Goal: Task Accomplishment & Management: Use online tool/utility

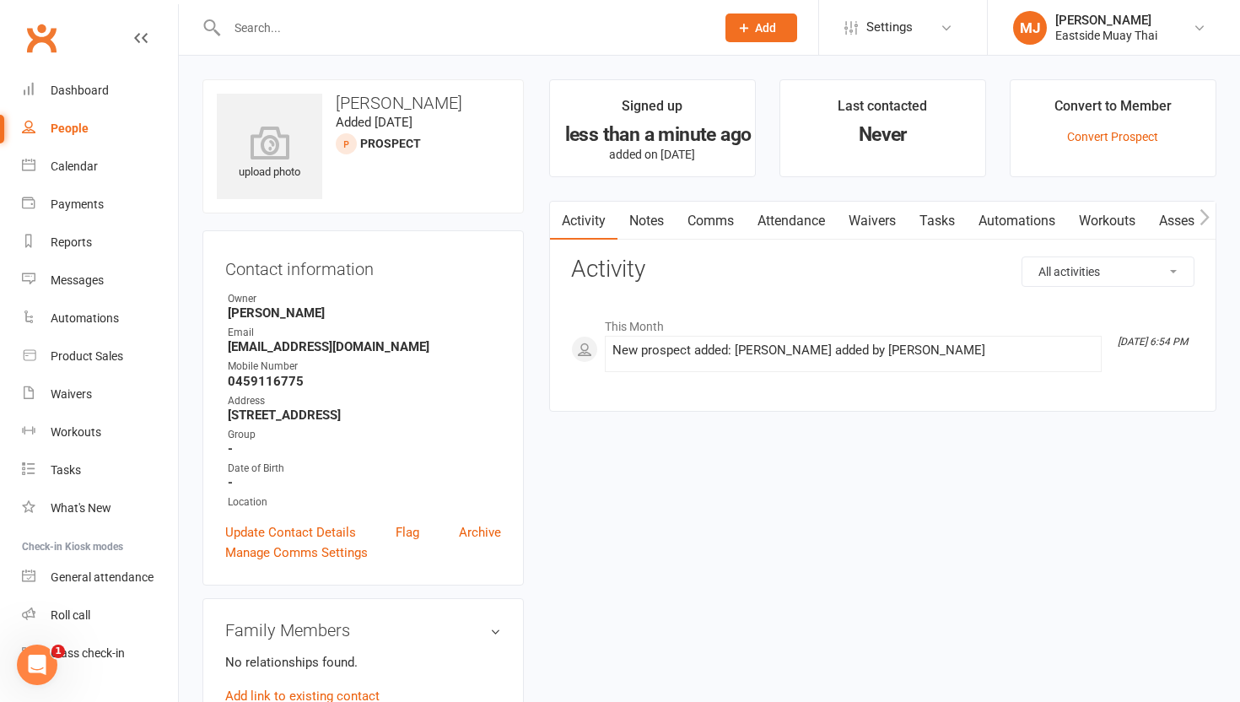
click at [770, 36] on button "Add" at bounding box center [762, 28] width 72 height 29
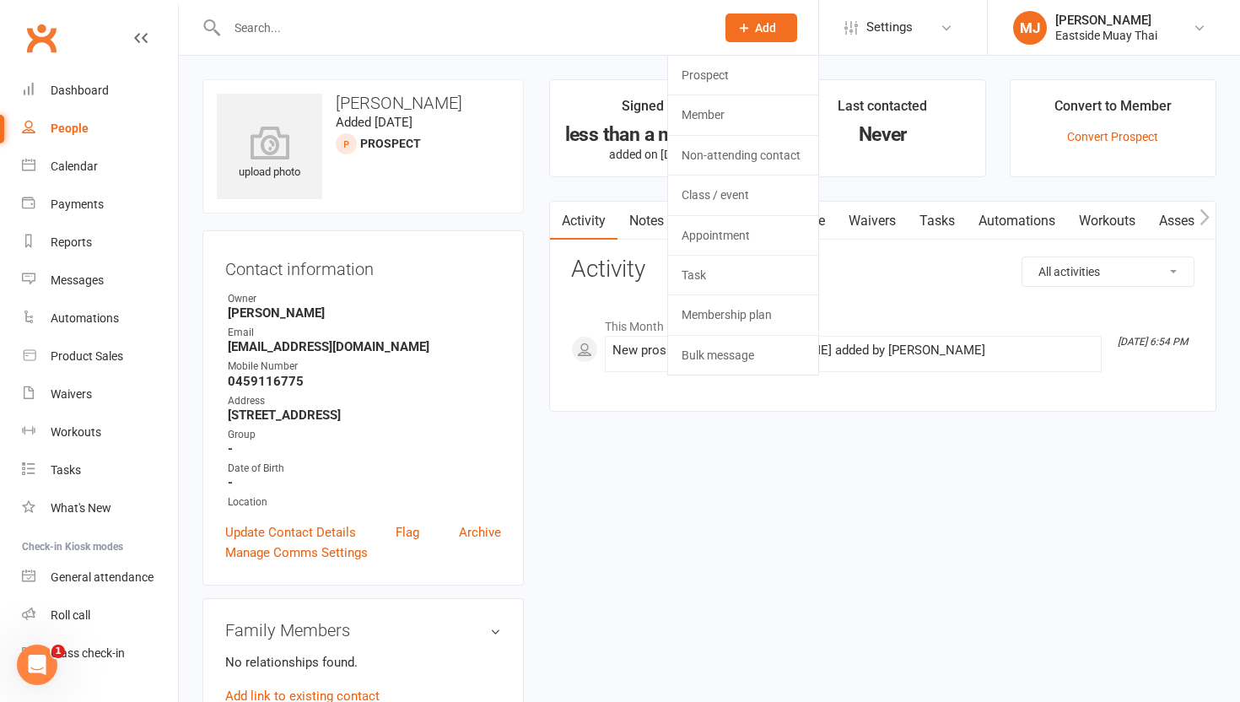
click at [450, 187] on div "upload photo [PERSON_NAME] Added [DATE] prospect" at bounding box center [363, 146] width 321 height 134
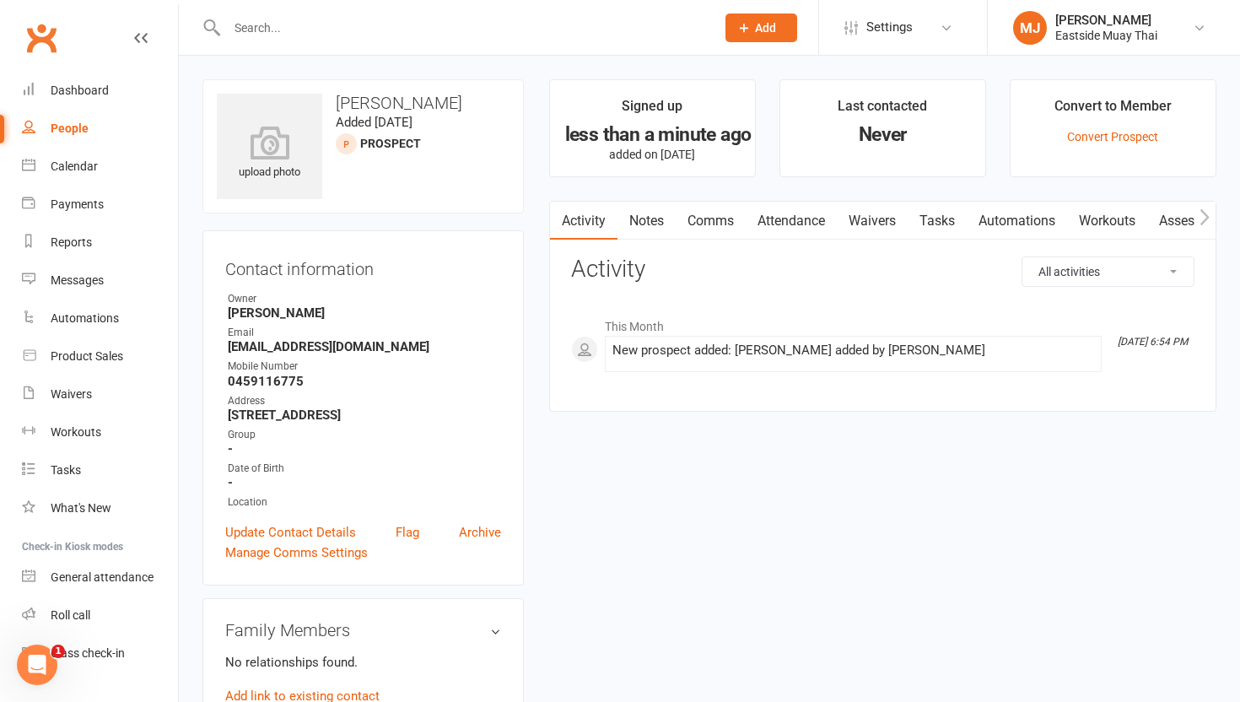
click at [399, 36] on input "text" at bounding box center [463, 28] width 482 height 24
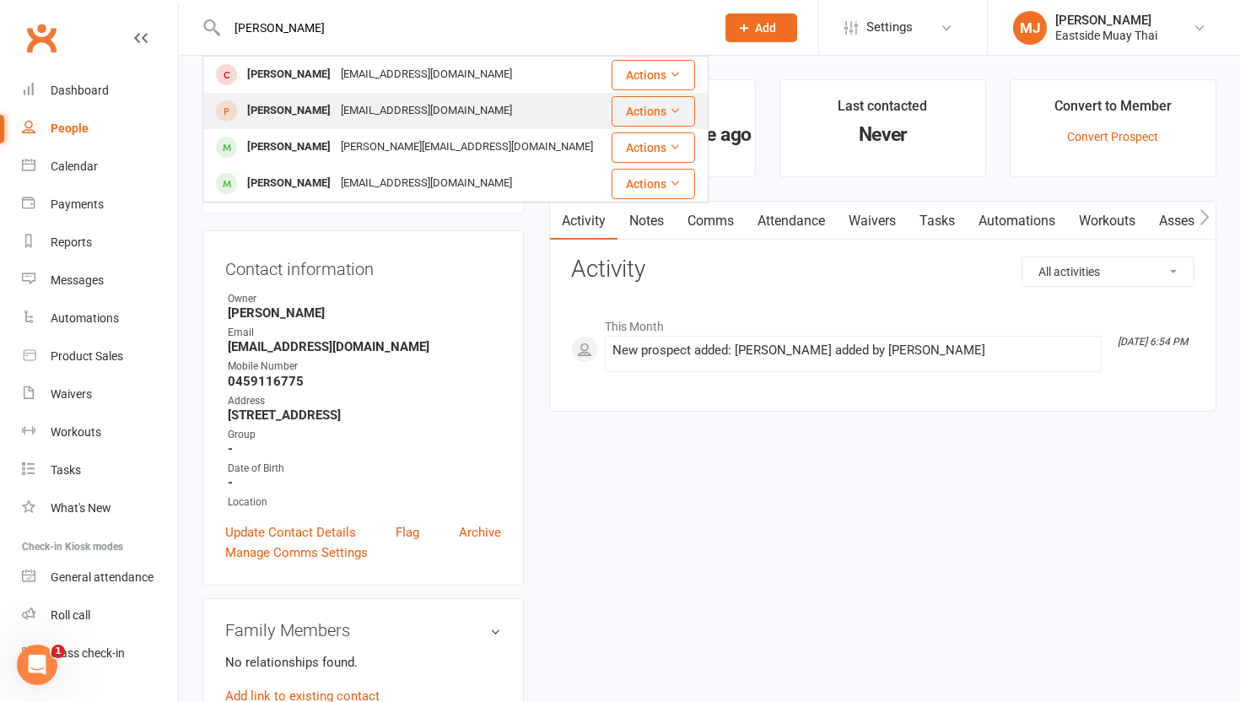
type input "[PERSON_NAME]"
click at [316, 116] on div "Jessica McBride" at bounding box center [289, 111] width 94 height 24
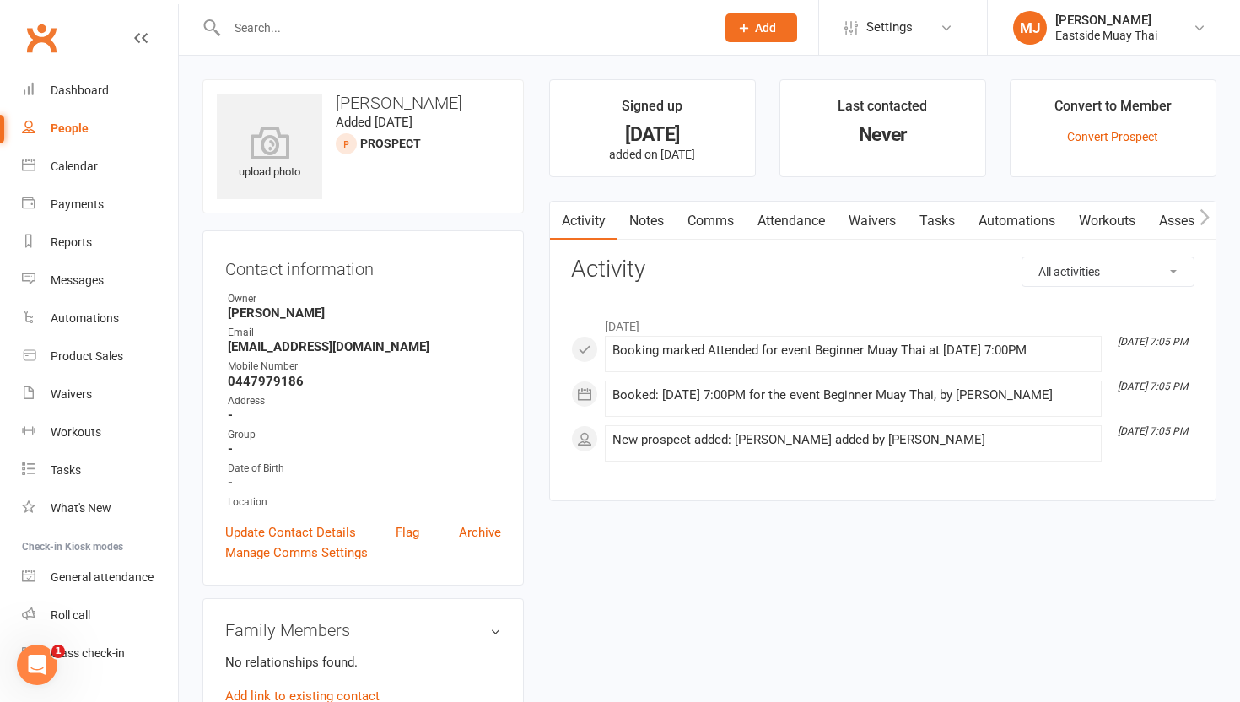
click at [68, 121] on link "People" at bounding box center [100, 129] width 156 height 38
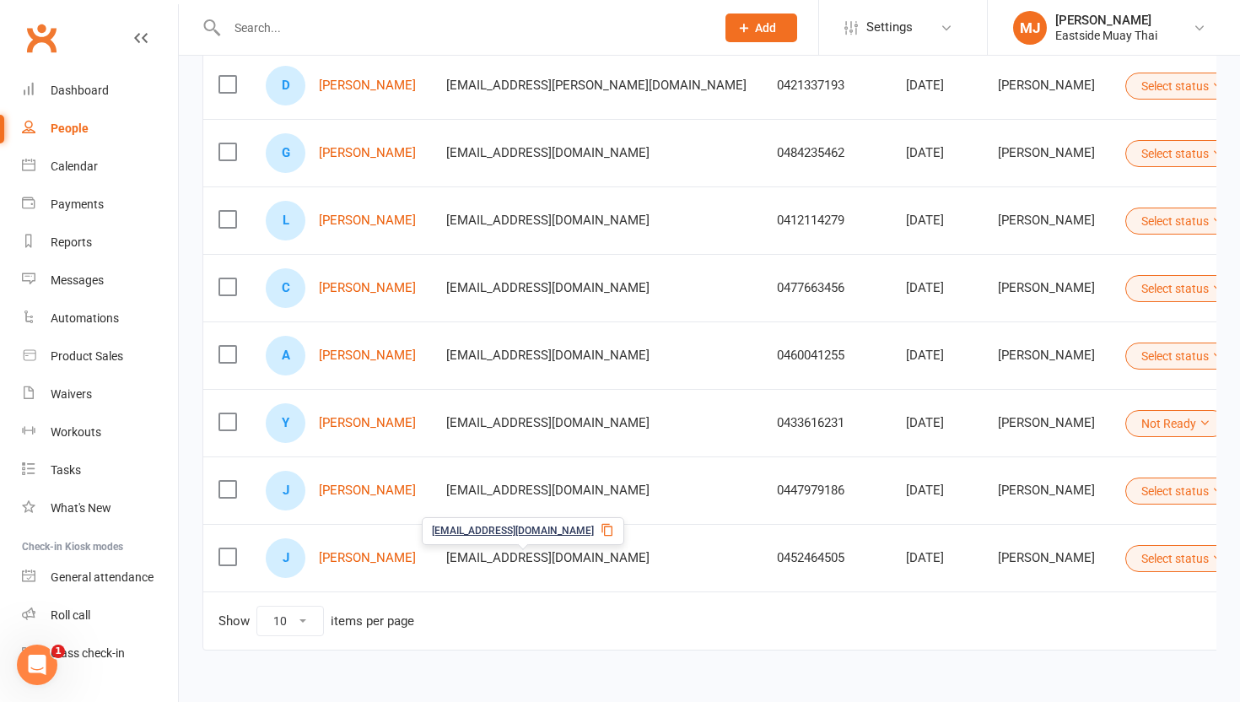
scroll to position [418, 0]
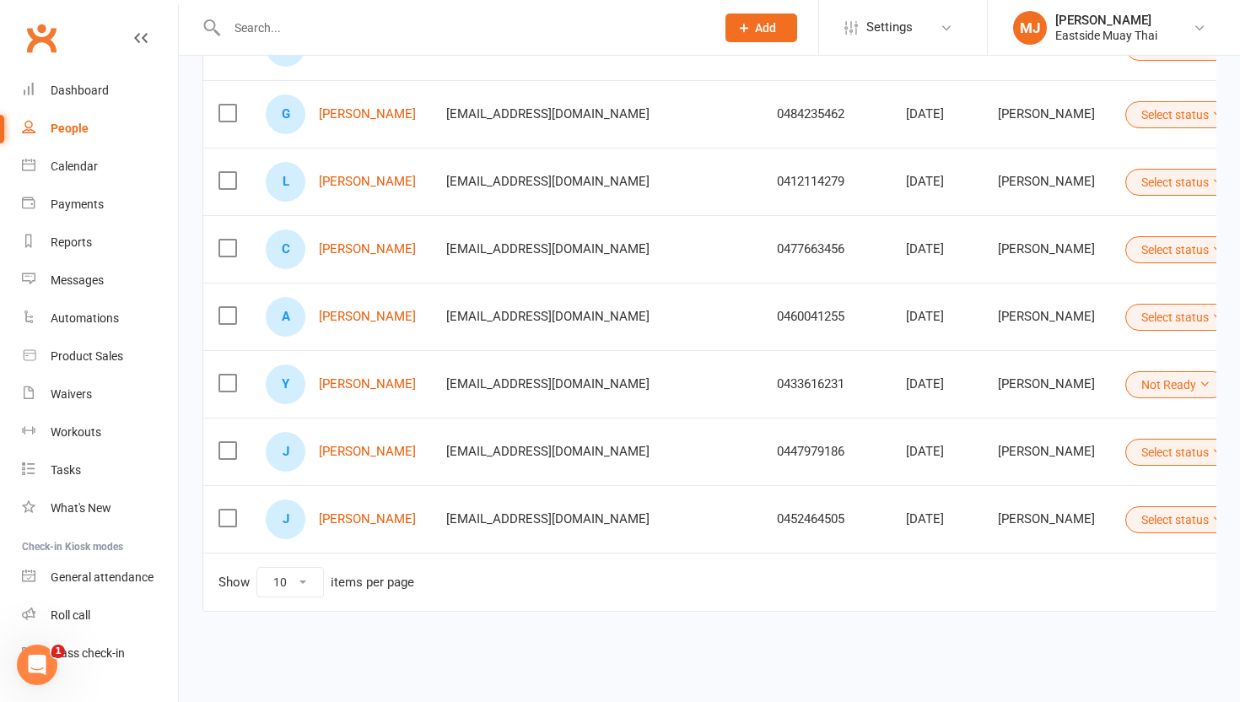
click at [915, 448] on icon at bounding box center [1218, 452] width 12 height 12
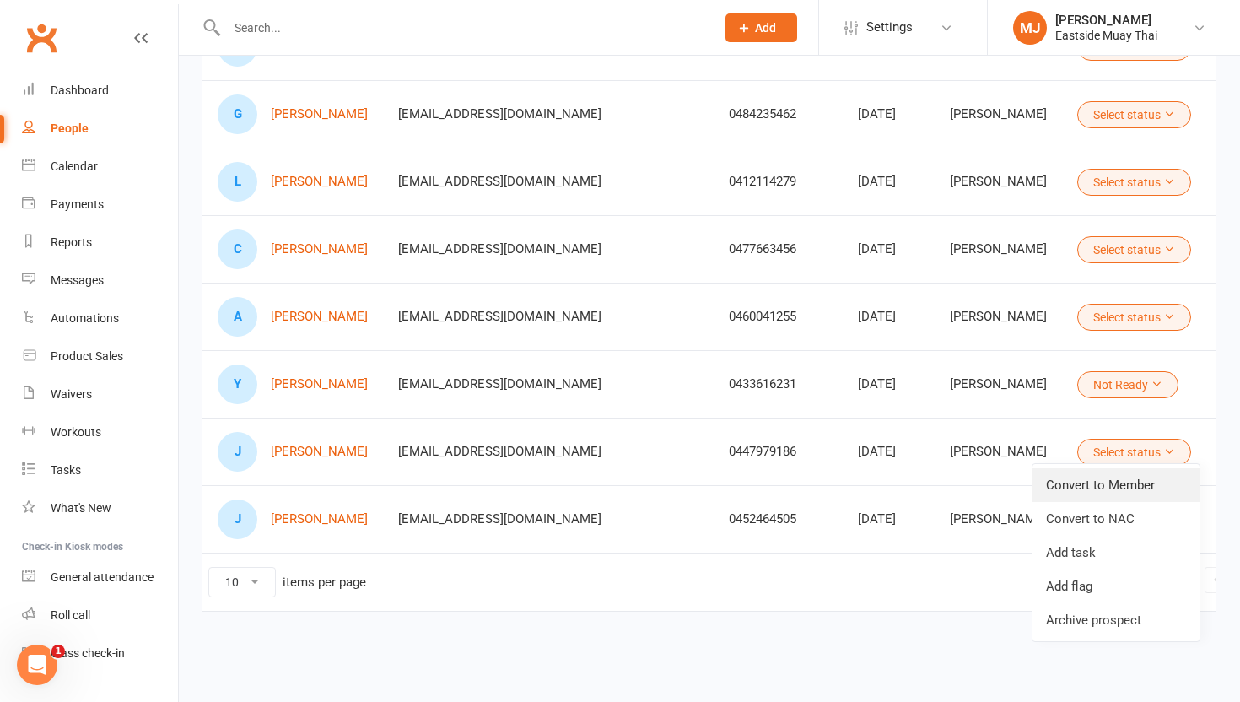
click at [915, 488] on link "Convert to Member" at bounding box center [1116, 485] width 167 height 34
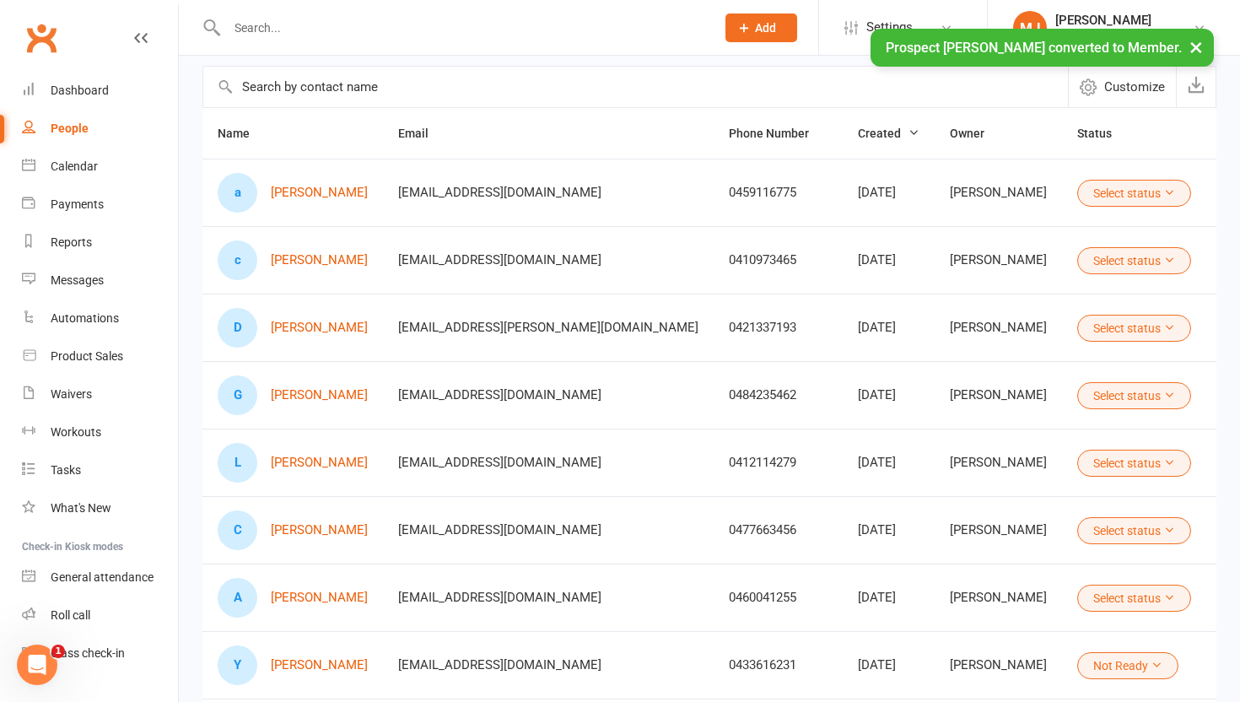
scroll to position [0, 0]
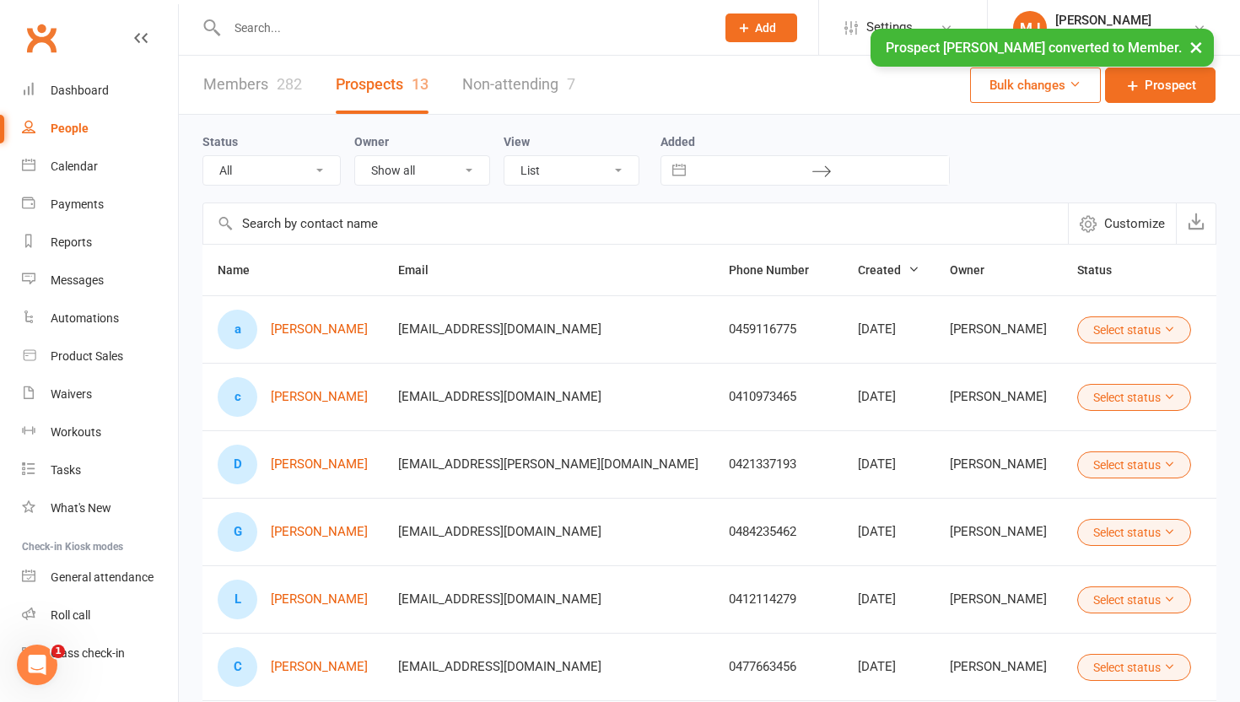
click at [317, 29] on div "× Prospect Jessica McBride converted to Member." at bounding box center [609, 29] width 1218 height 0
click at [324, 29] on div "× Prospect Jessica McBride converted to Member." at bounding box center [609, 29] width 1218 height 0
click at [325, 29] on div "× Prospect Jessica McBride converted to Member." at bounding box center [609, 29] width 1218 height 0
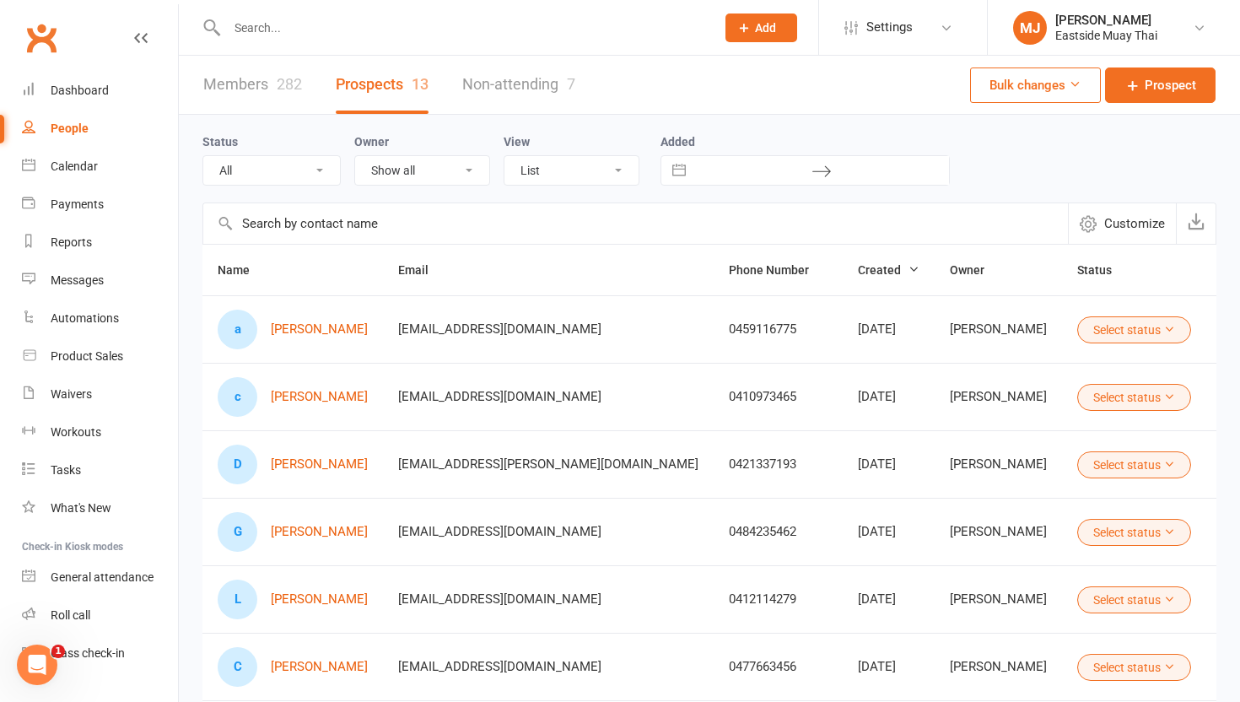
click at [241, 30] on ui-view "Prospect Member Non-attending contact Class / event Appointment Task Membership…" at bounding box center [620, 549] width 1240 height 1091
click at [299, 26] on input "text" at bounding box center [463, 28] width 482 height 24
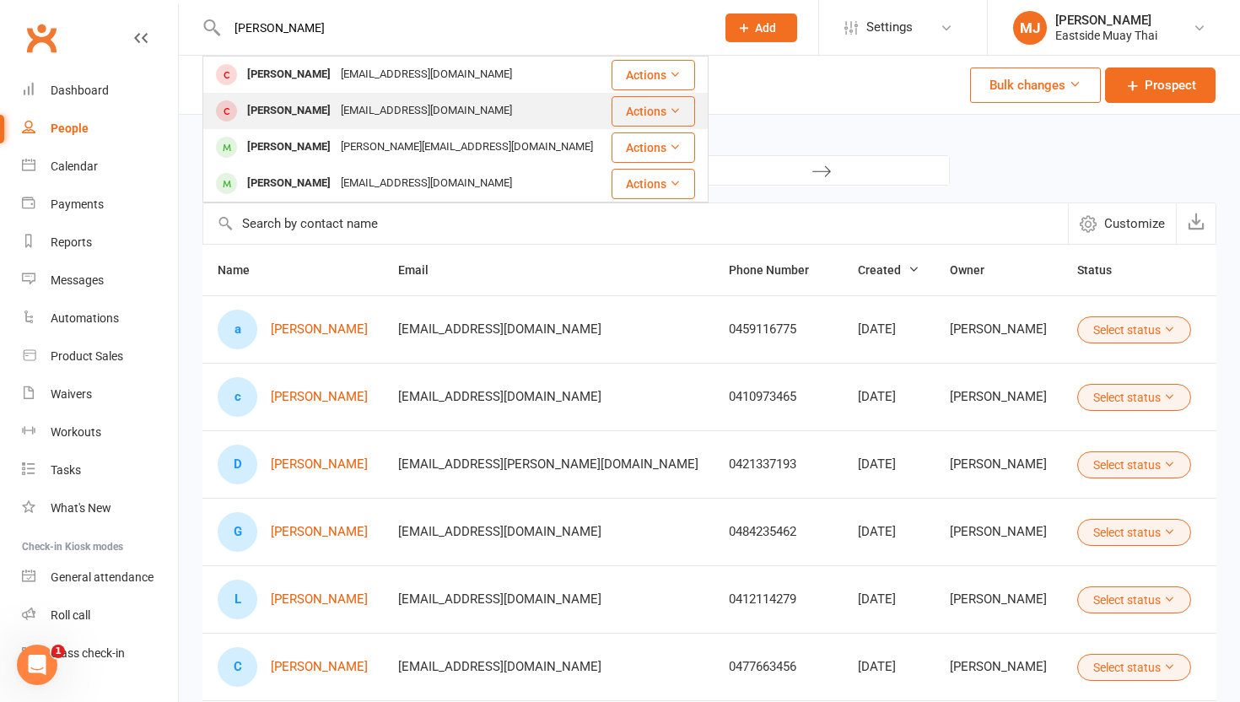
type input "jessica"
click at [328, 122] on div "Jessica McBride" at bounding box center [289, 111] width 94 height 24
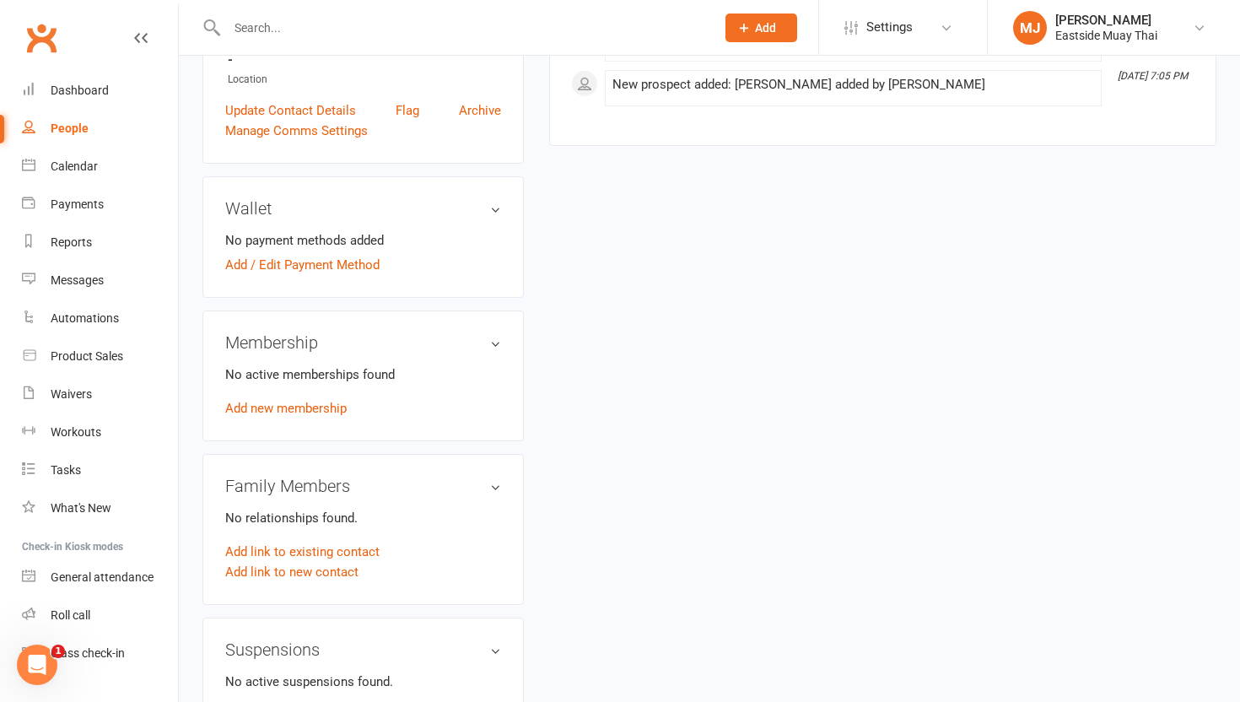
scroll to position [475, 0]
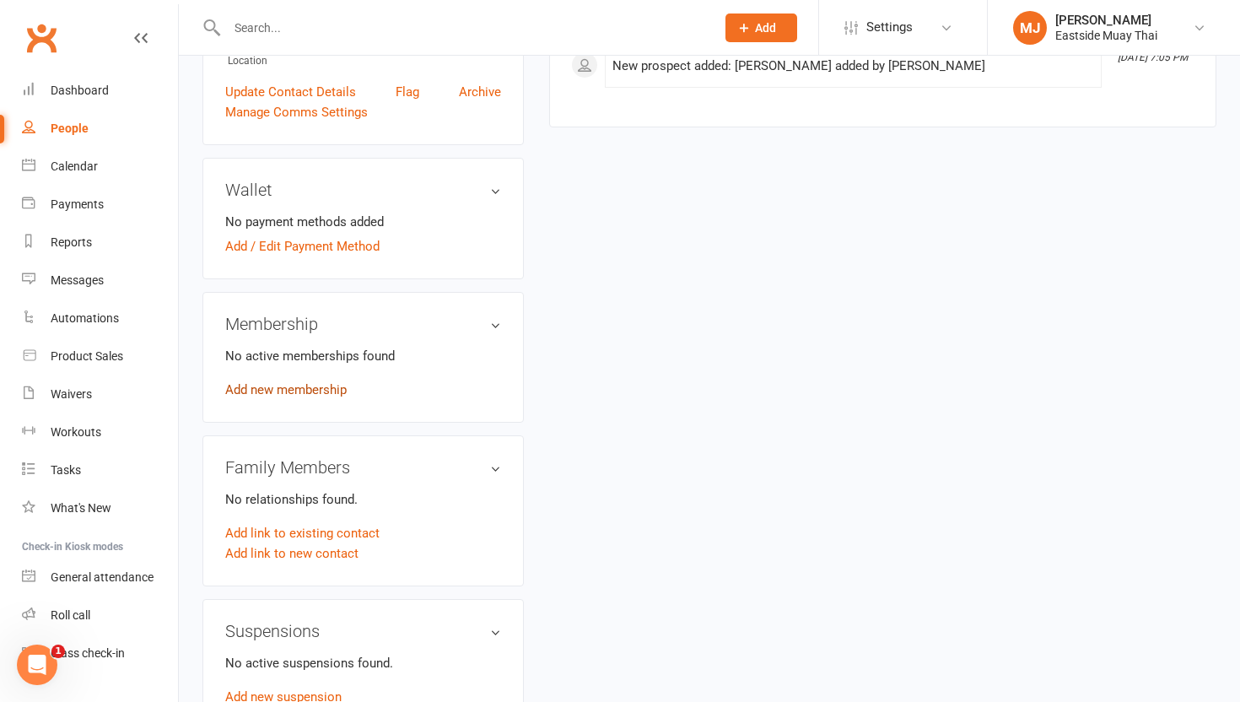
click at [326, 387] on link "Add new membership" at bounding box center [286, 389] width 122 height 15
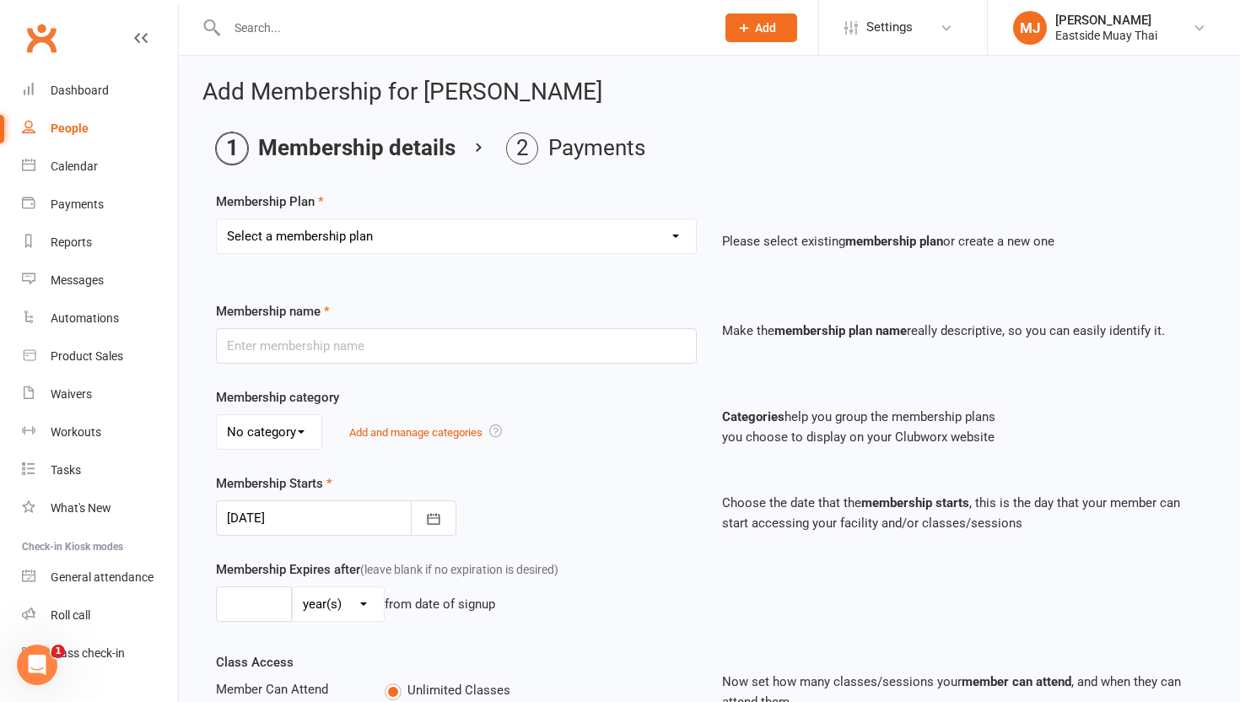
click at [498, 235] on select "Select a membership plan Create new Membership Plan Unlimited access - kid / st…" at bounding box center [456, 236] width 479 height 34
select select "7"
click at [217, 219] on select "Select a membership plan Create new Membership Plan Unlimited access - kid / st…" at bounding box center [456, 236] width 479 height 34
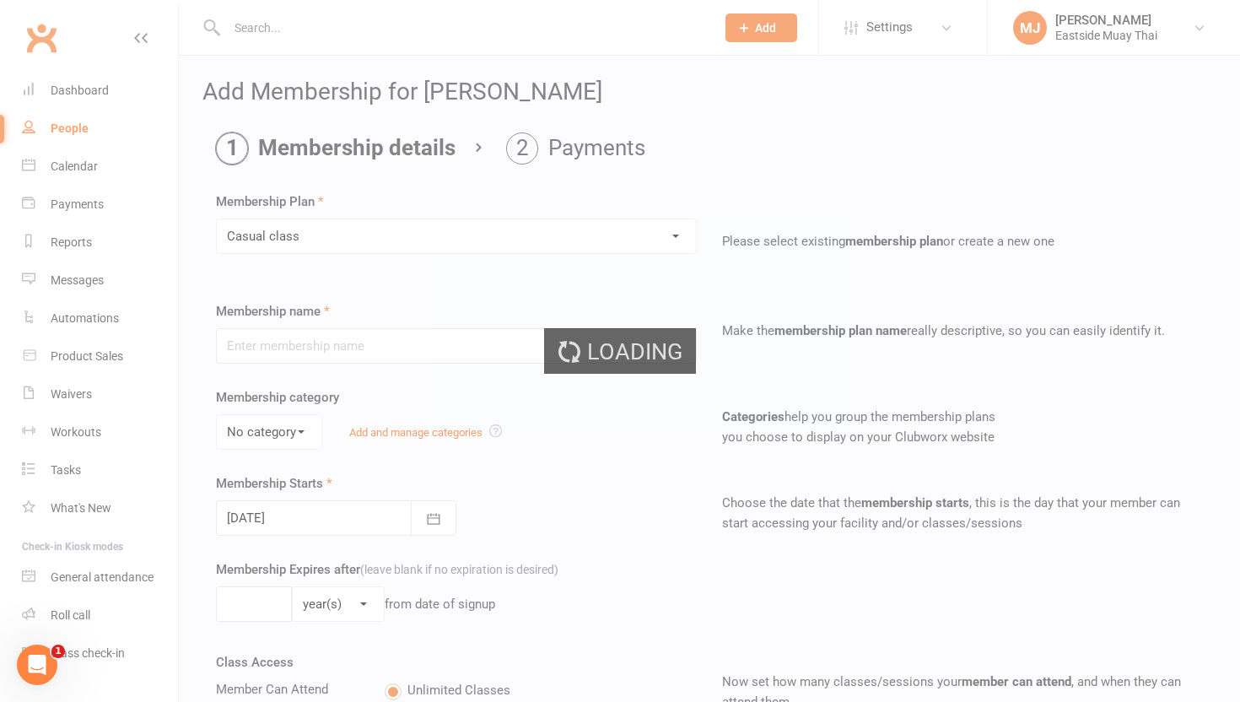
type input "Casual class"
select select "2"
type input "1"
select select "0"
type input "1"
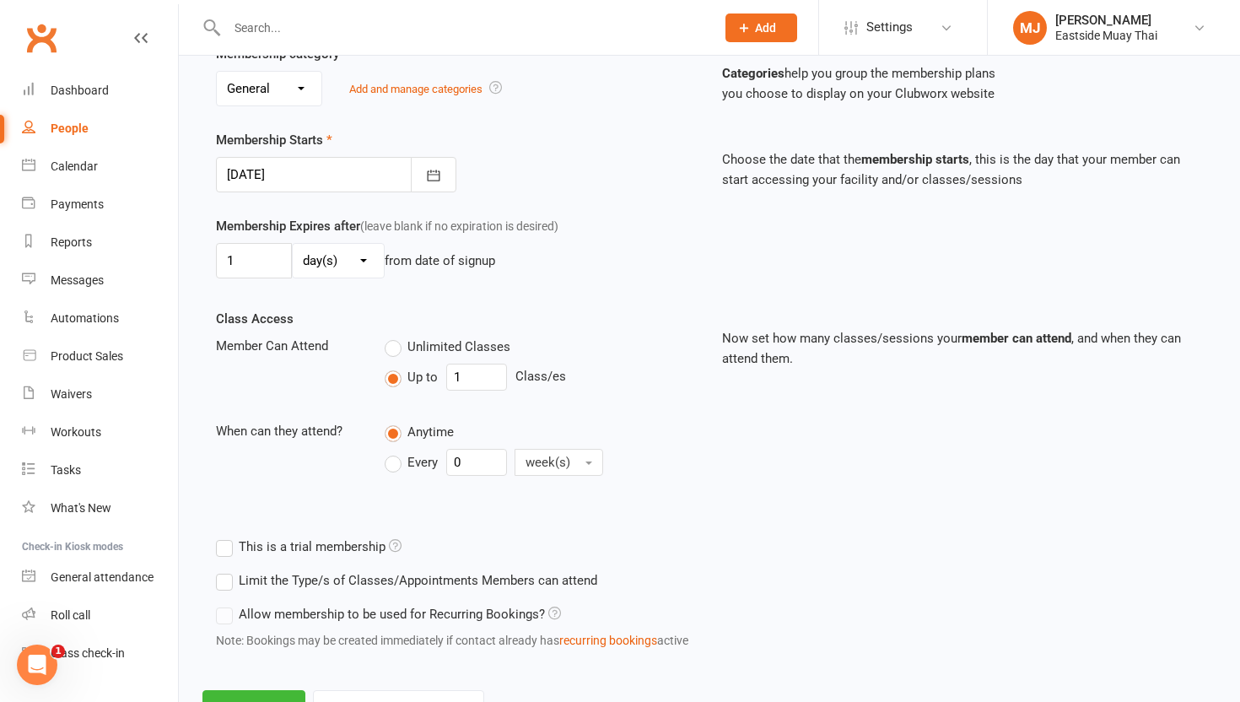
scroll to position [415, 0]
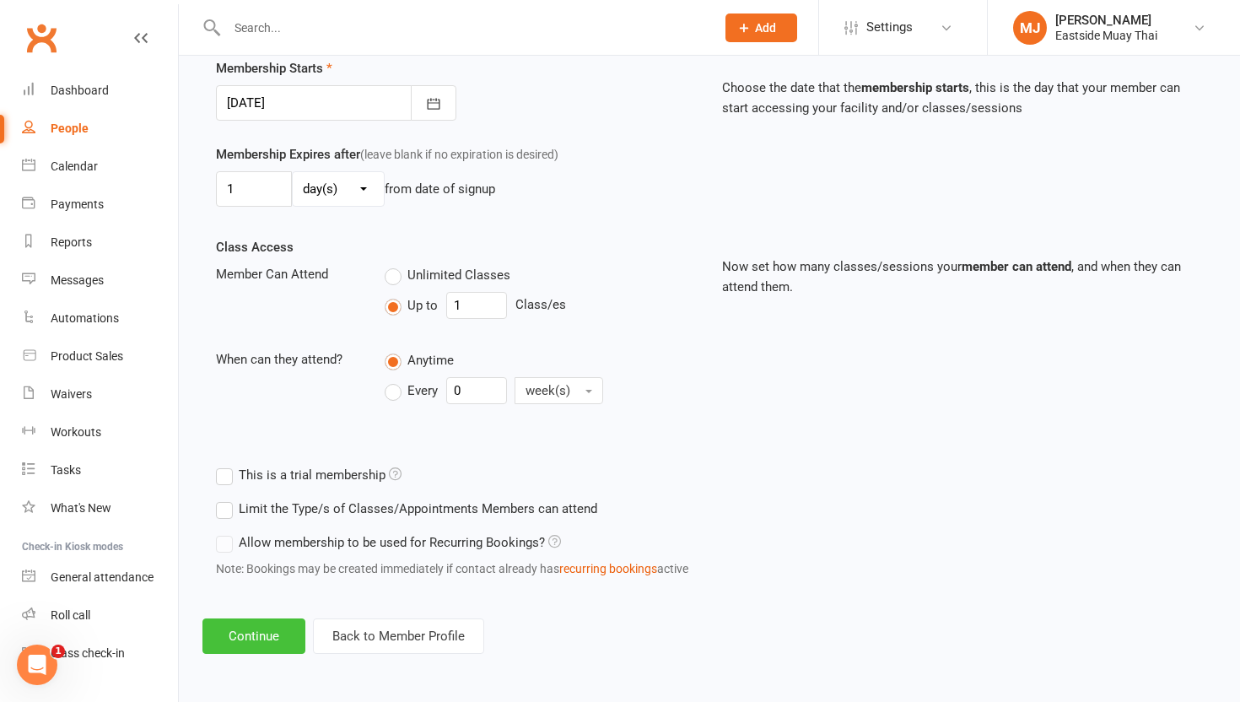
click at [243, 638] on button "Continue" at bounding box center [254, 635] width 103 height 35
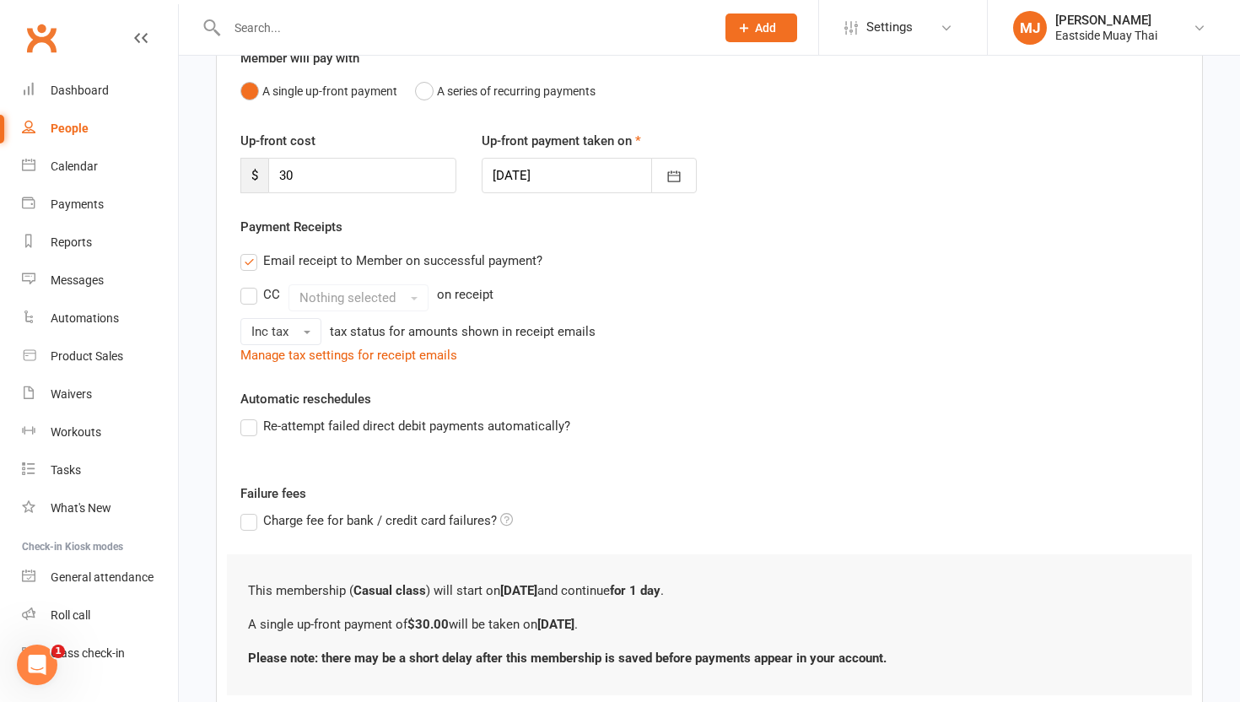
scroll to position [284, 0]
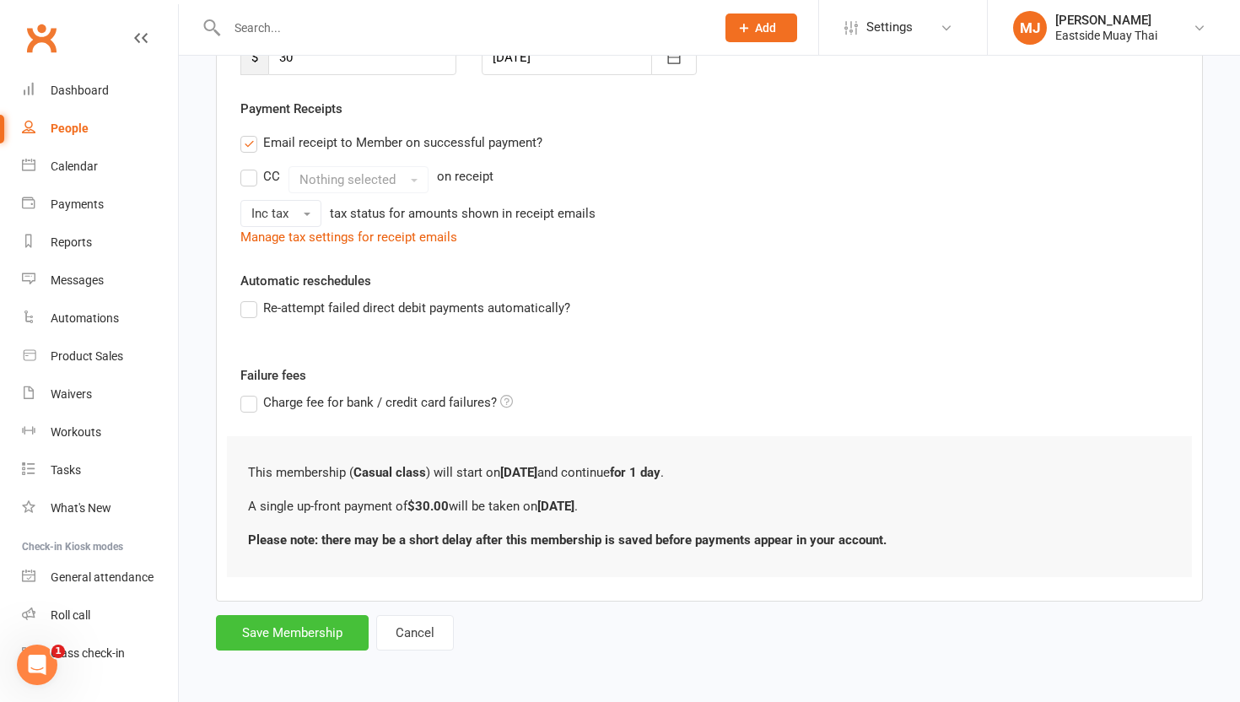
click at [311, 621] on button "Save Membership" at bounding box center [292, 632] width 153 height 35
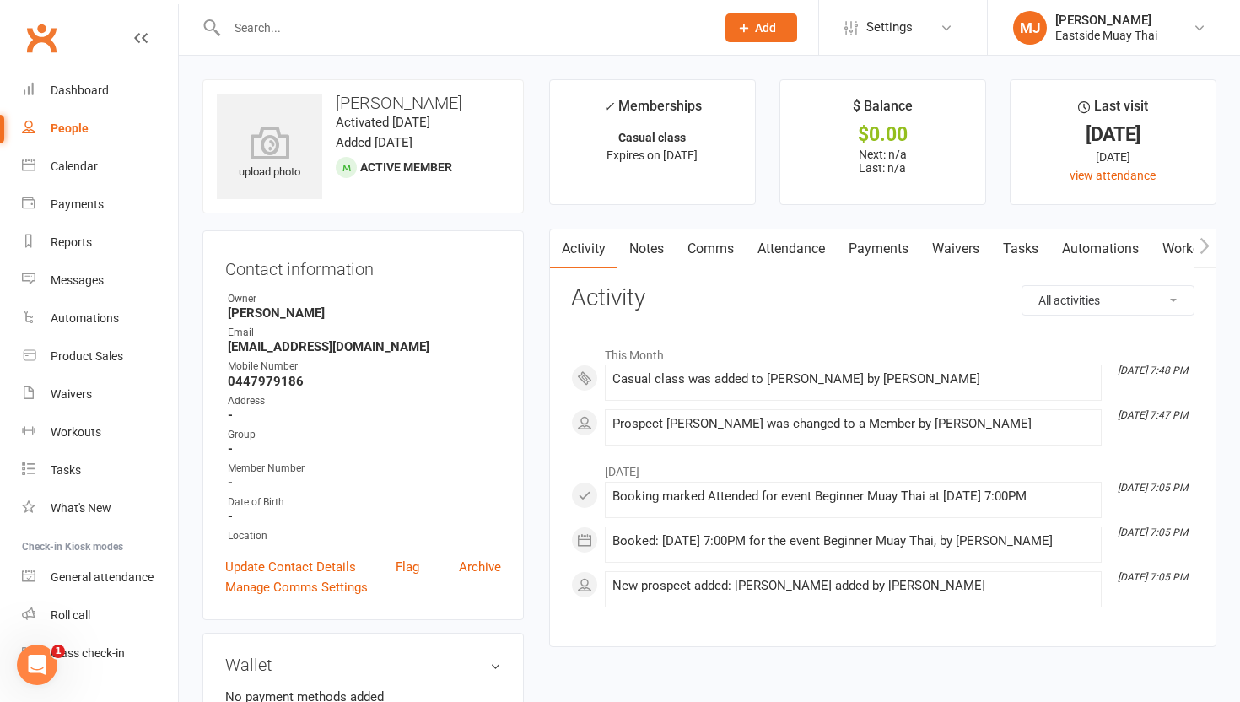
click at [894, 246] on link "Payments" at bounding box center [879, 249] width 84 height 39
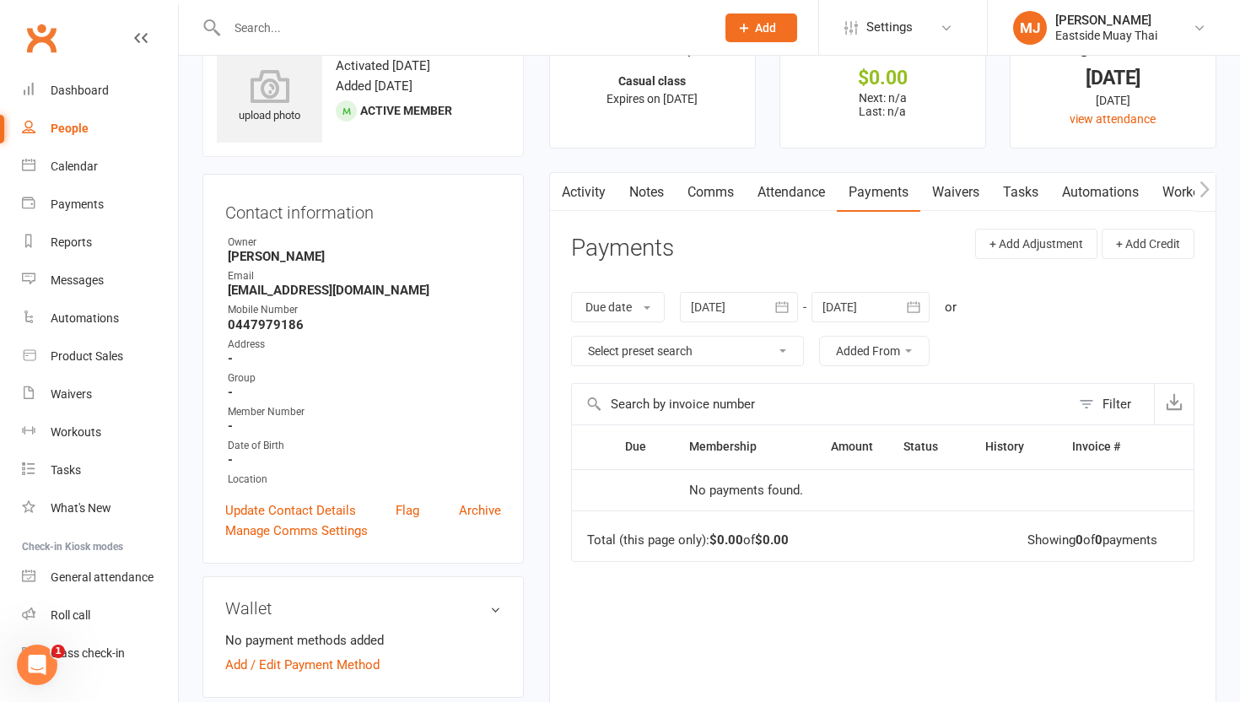
scroll to position [104, 0]
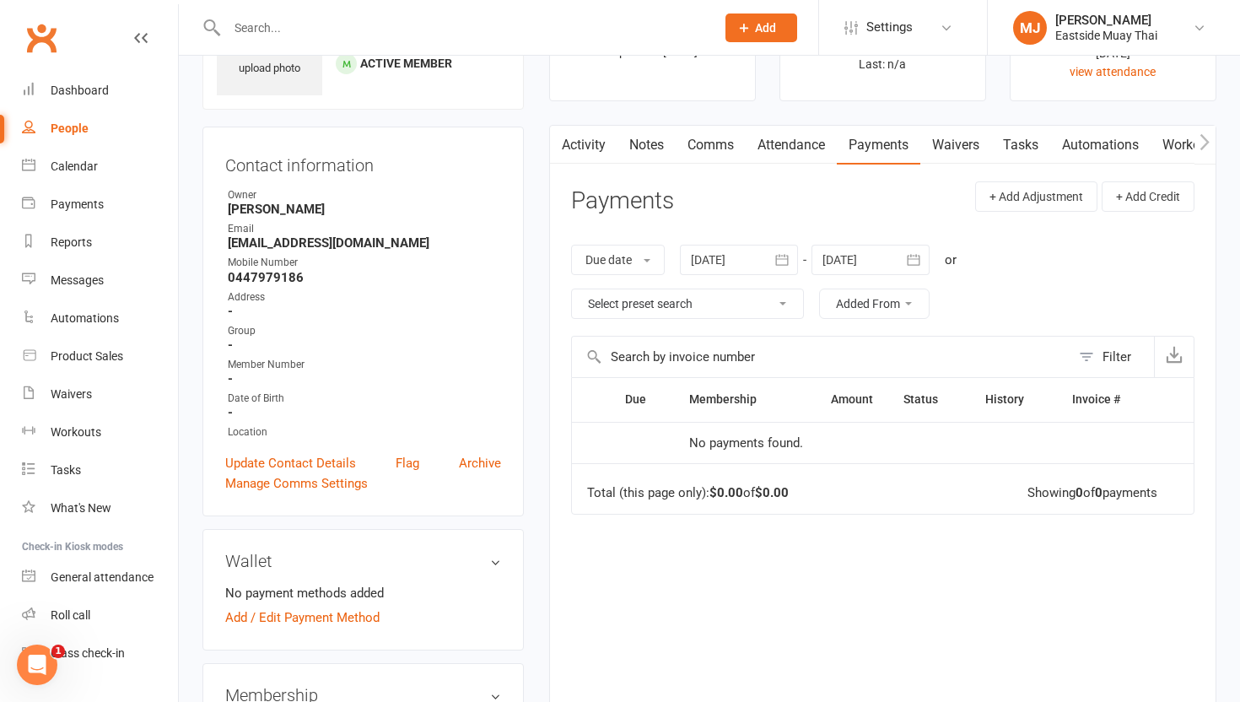
click at [794, 130] on link "Attendance" at bounding box center [791, 145] width 91 height 39
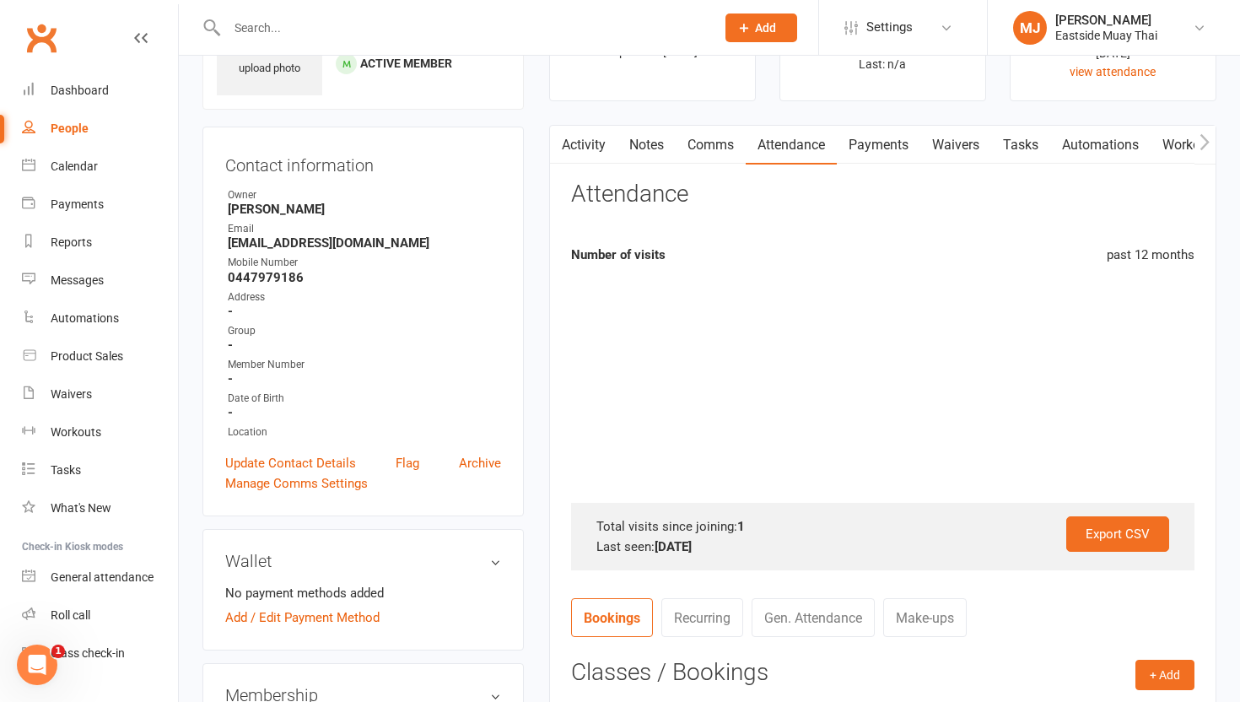
click at [899, 138] on link "Payments" at bounding box center [879, 145] width 84 height 39
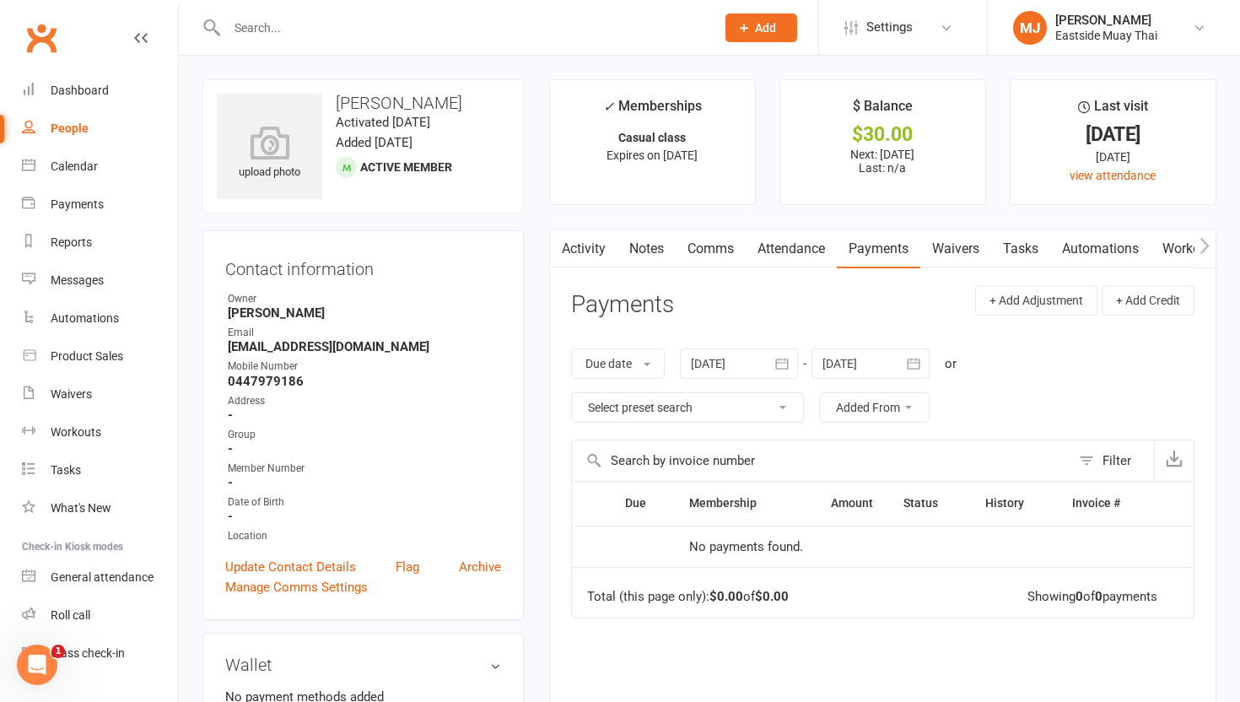
click at [915, 260] on link "Waivers" at bounding box center [956, 249] width 71 height 39
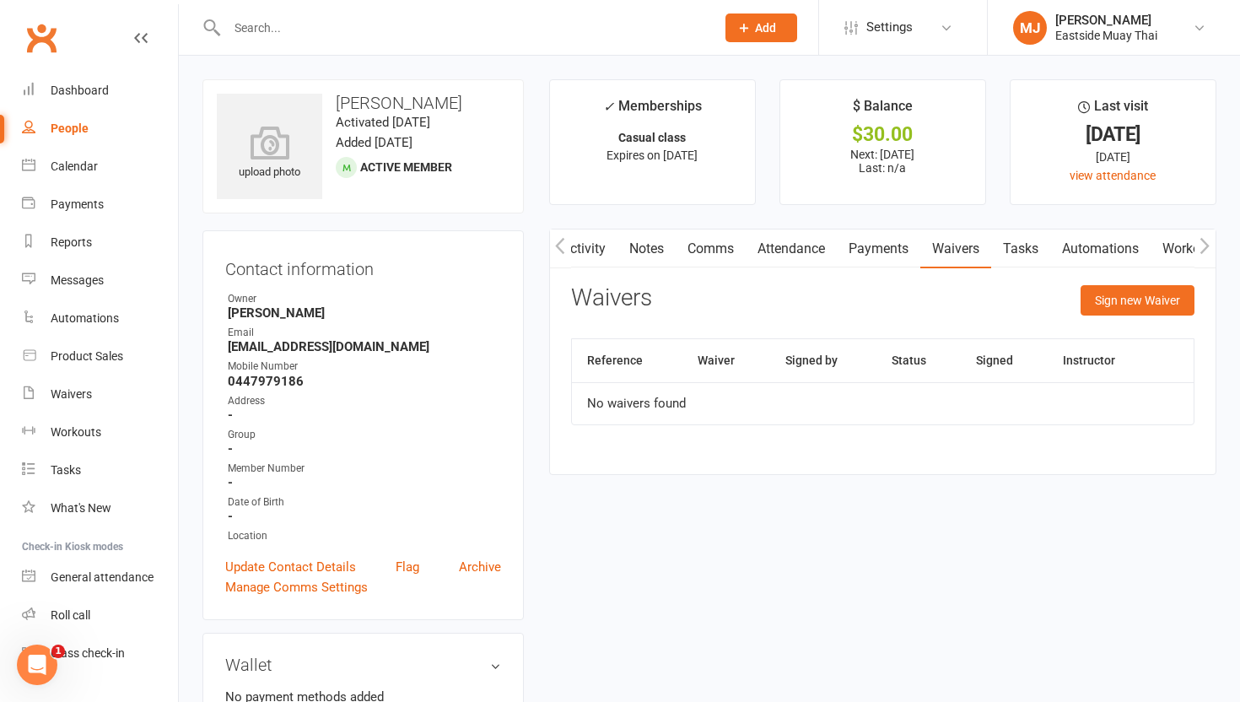
click at [894, 246] on link "Payments" at bounding box center [879, 249] width 84 height 39
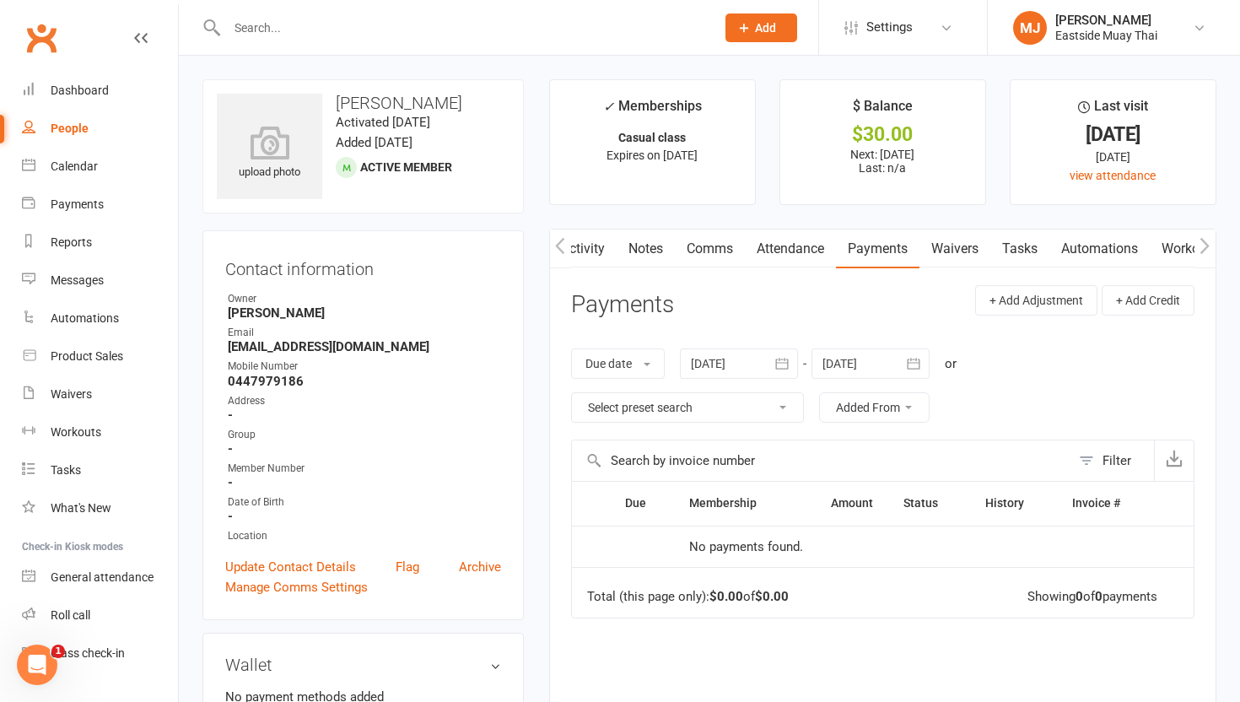
click at [775, 21] on span "Add" at bounding box center [765, 28] width 21 height 14
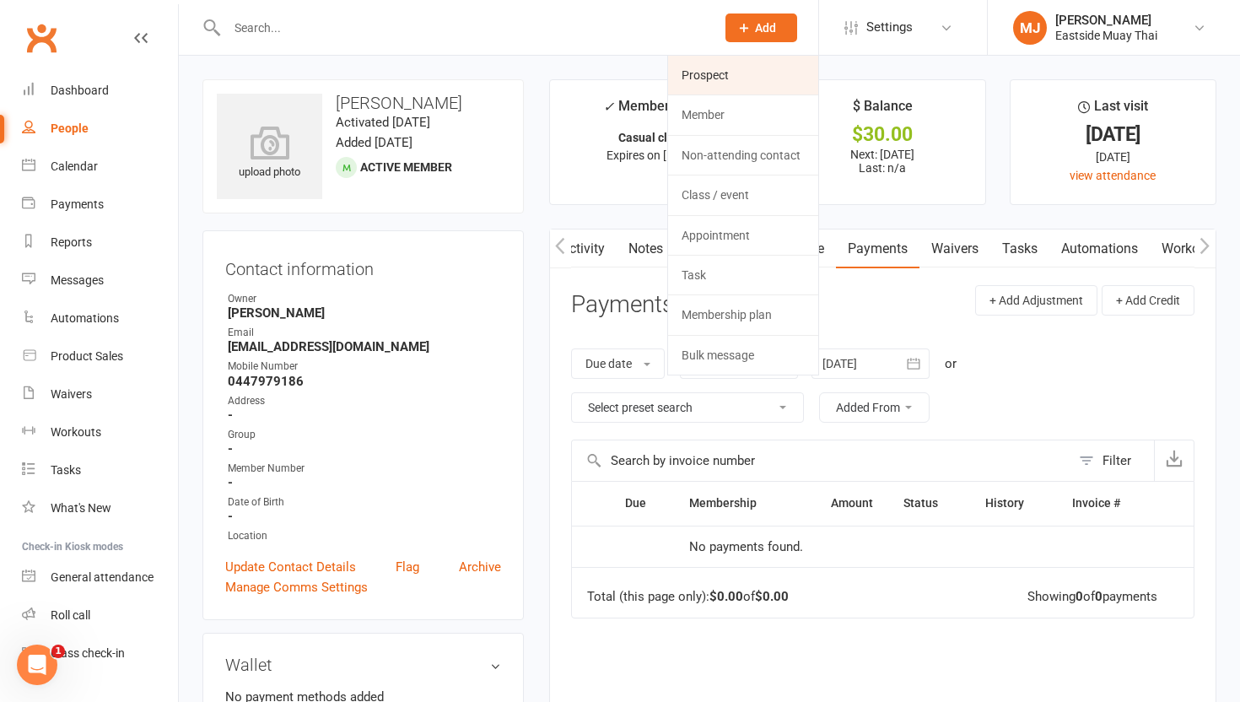
click at [774, 73] on link "Prospect" at bounding box center [743, 75] width 150 height 39
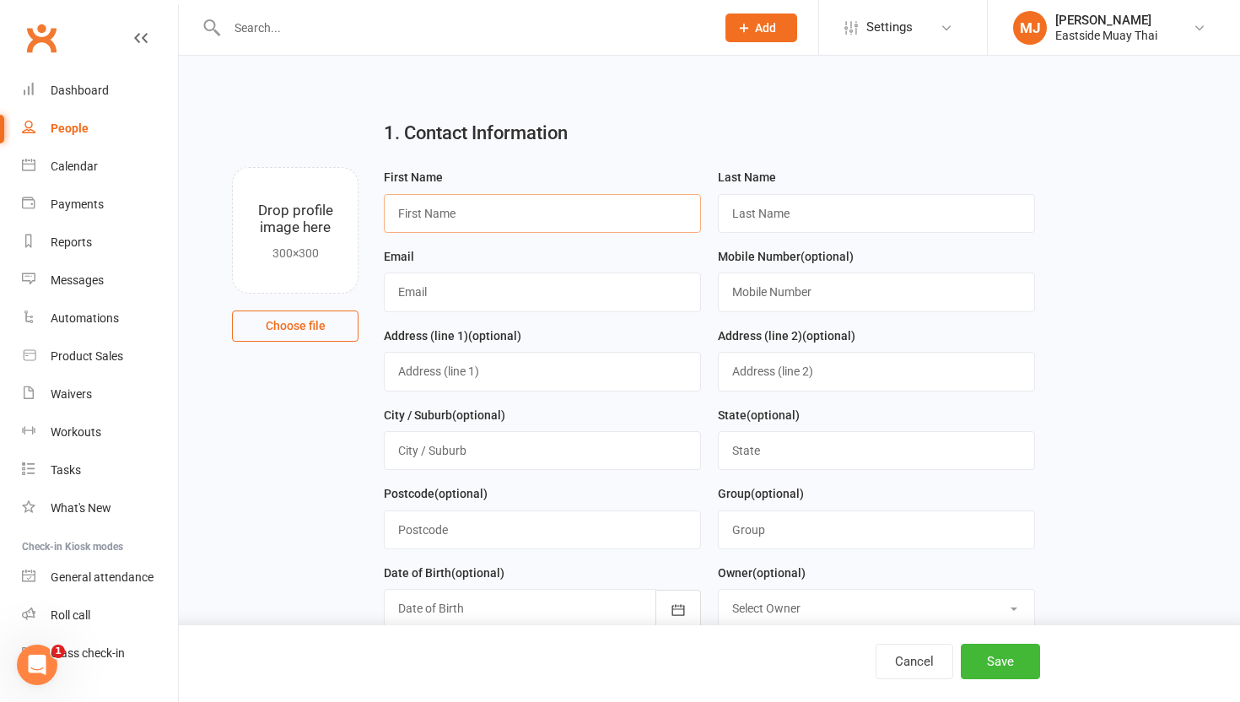
click at [444, 219] on input "text" at bounding box center [542, 213] width 317 height 39
type input "Soraya"
type input "Lapalma"
type input "soraya2409@gmail.com"
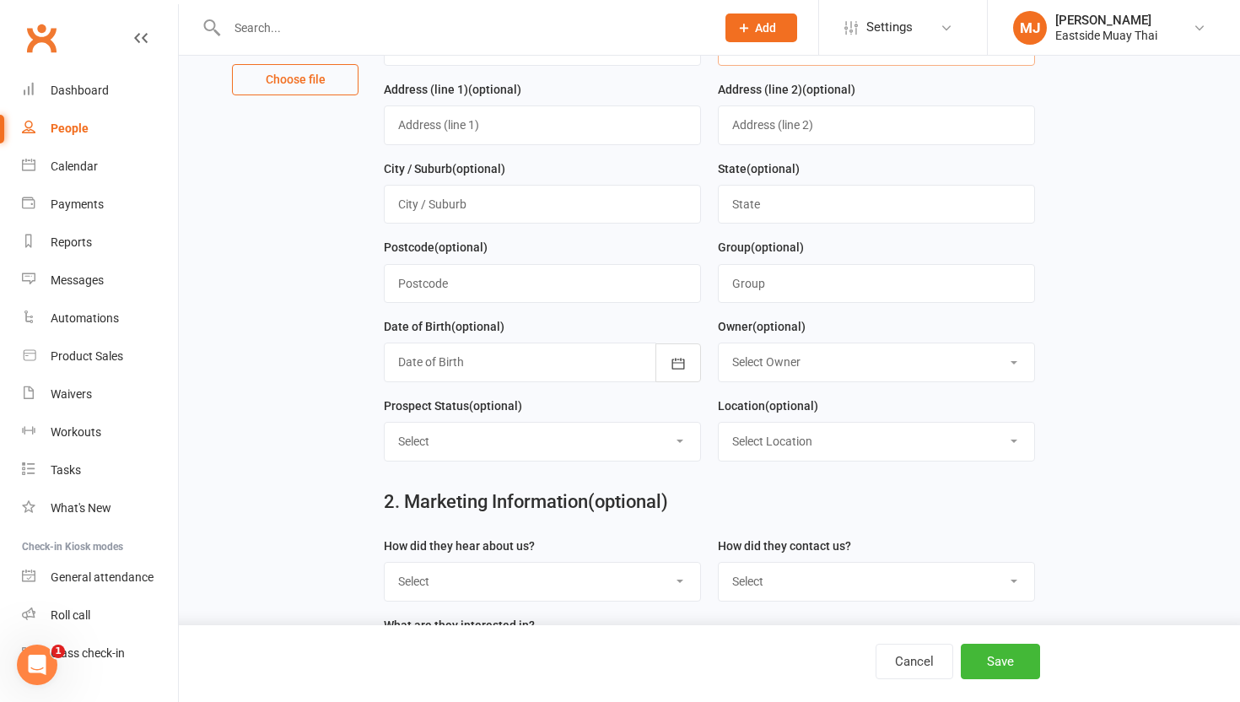
scroll to position [248, 0]
type input "0499249976"
click at [915, 646] on button "Save" at bounding box center [1000, 661] width 79 height 35
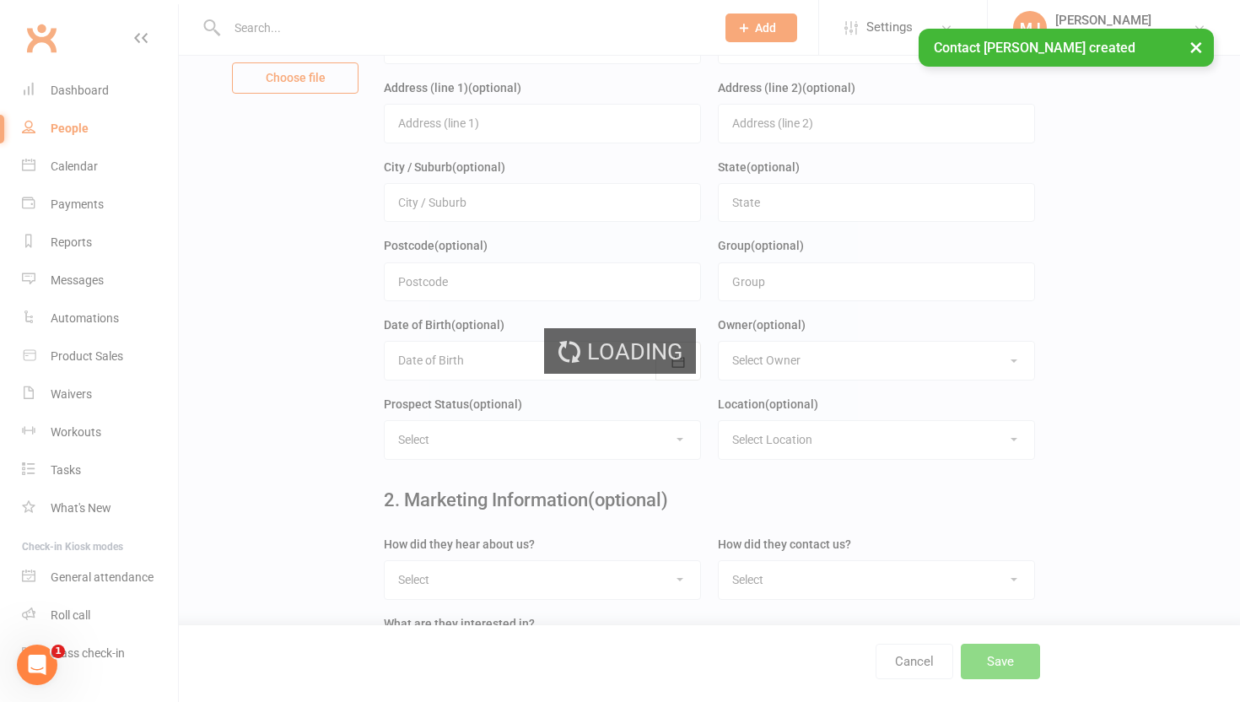
scroll to position [0, 0]
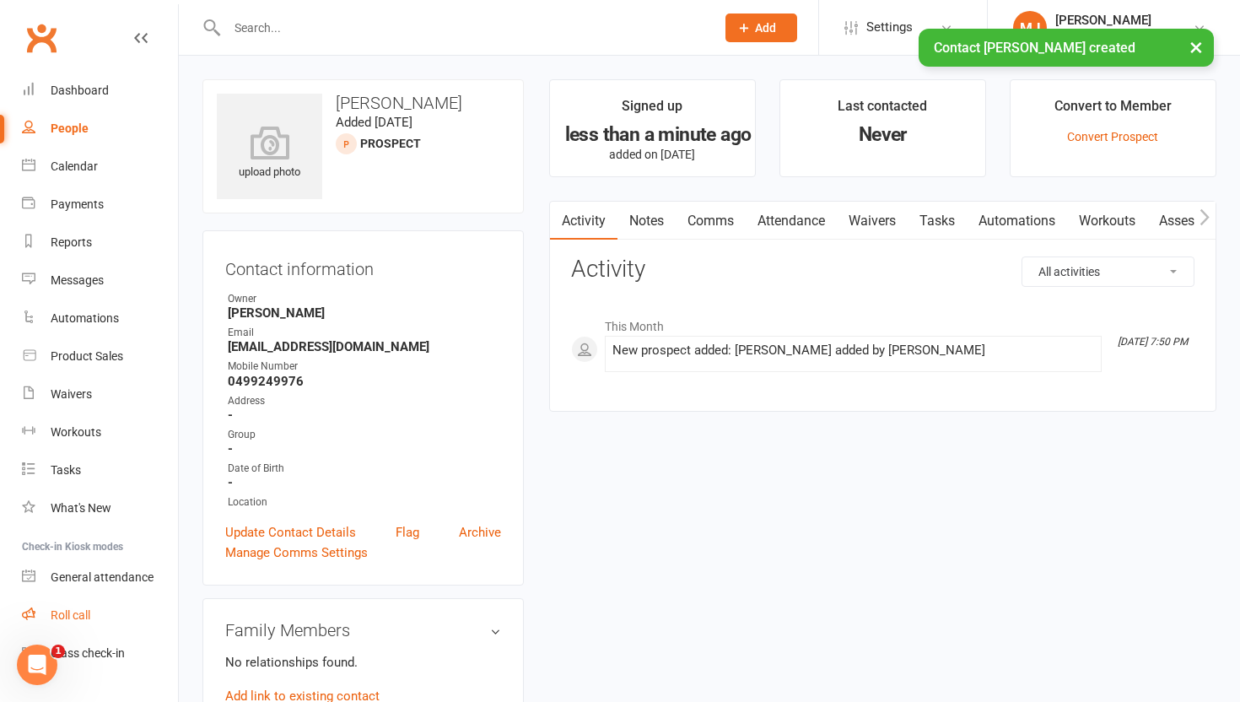
click at [92, 618] on link "Roll call" at bounding box center [100, 616] width 156 height 38
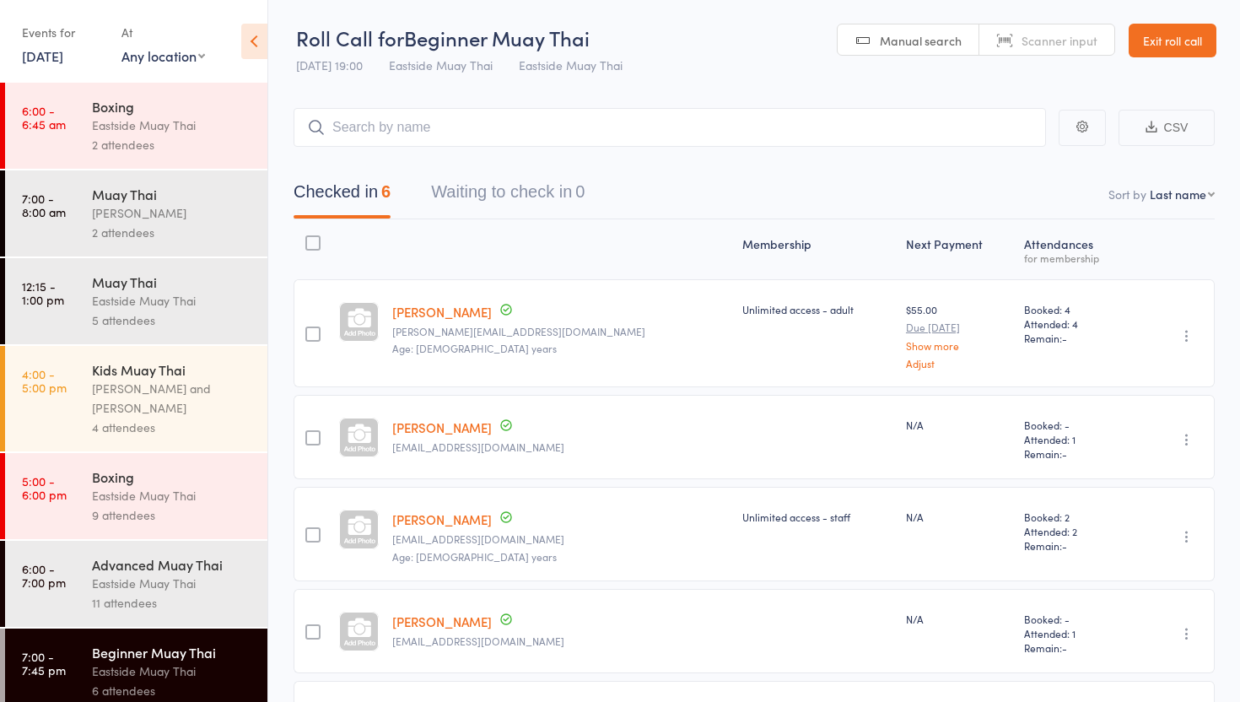
click at [501, 136] on input "search" at bounding box center [670, 127] width 753 height 39
type input "sor"
click at [1005, 176] on div "Soraya Lapalma Drop in" at bounding box center [669, 162] width 751 height 39
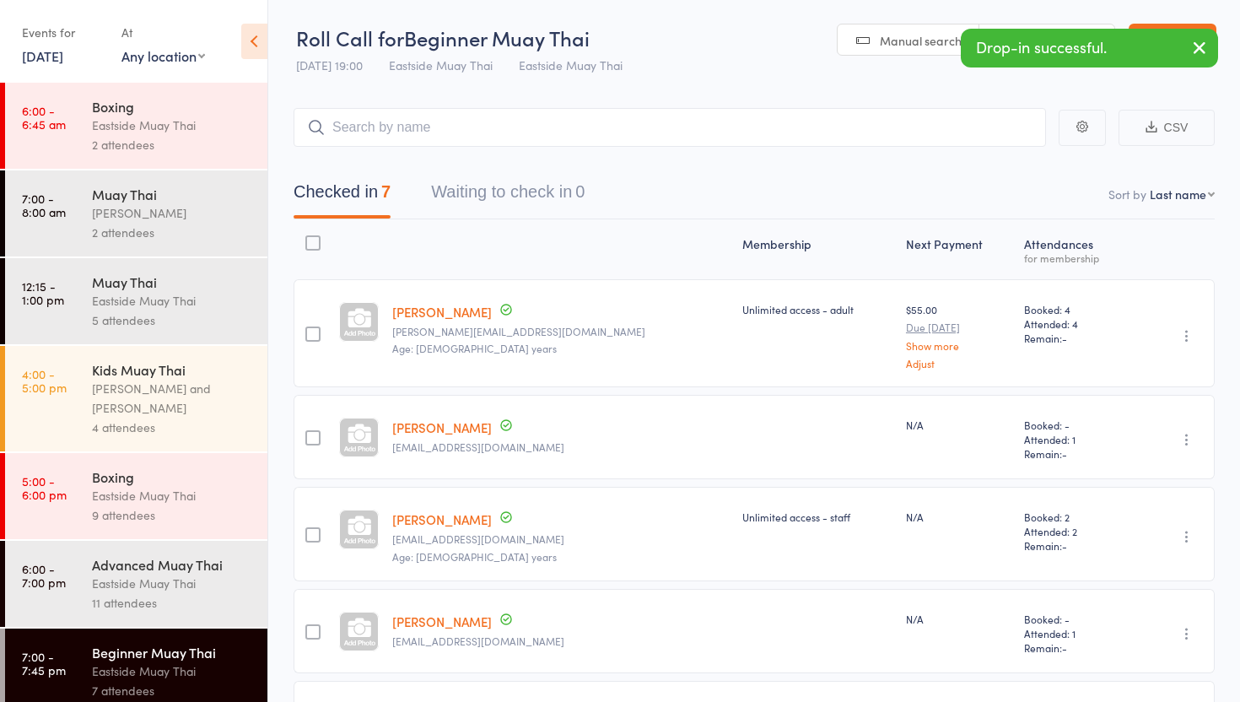
click at [1200, 45] on icon "button" at bounding box center [1200, 47] width 20 height 21
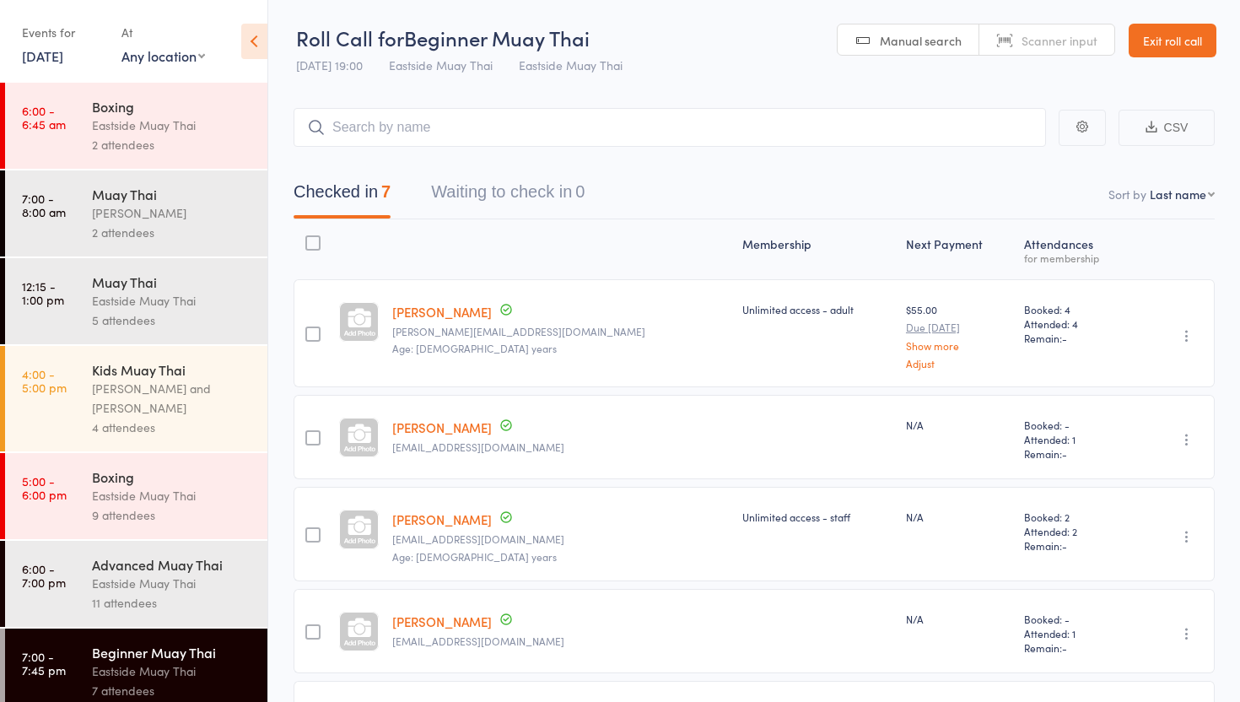
click at [1162, 45] on link "Exit roll call" at bounding box center [1173, 41] width 88 height 34
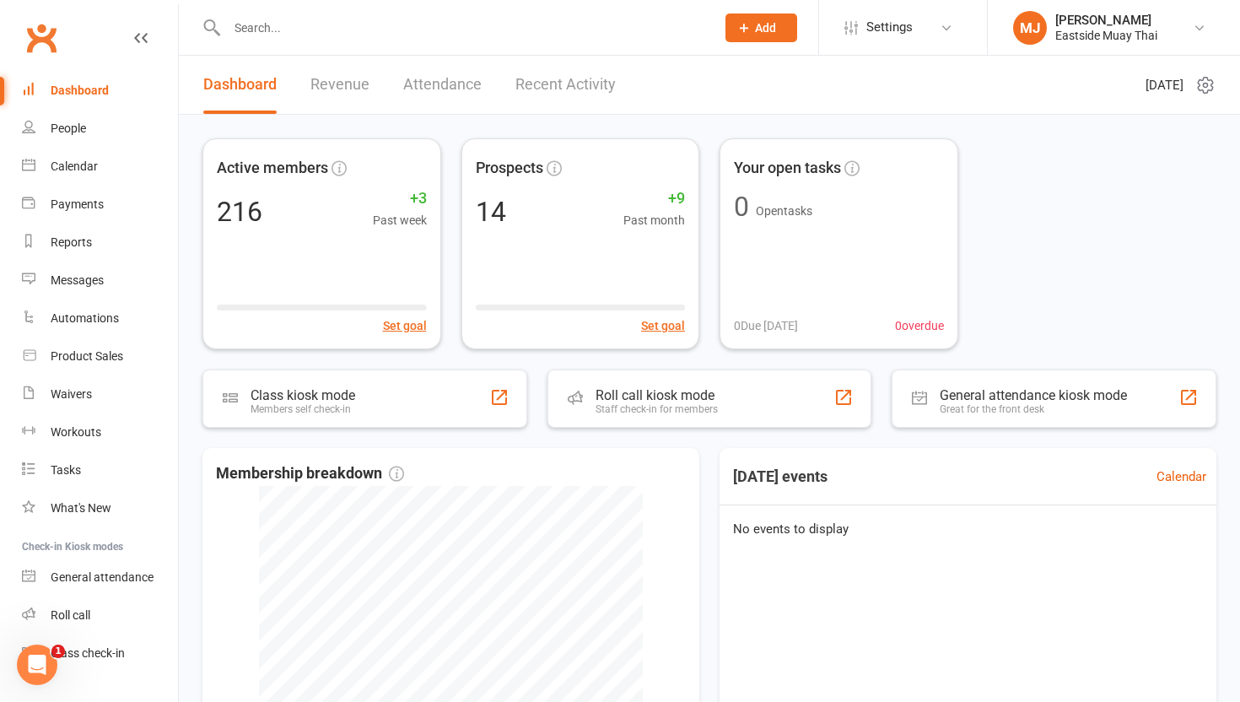
click at [757, 29] on span "Add" at bounding box center [765, 28] width 21 height 14
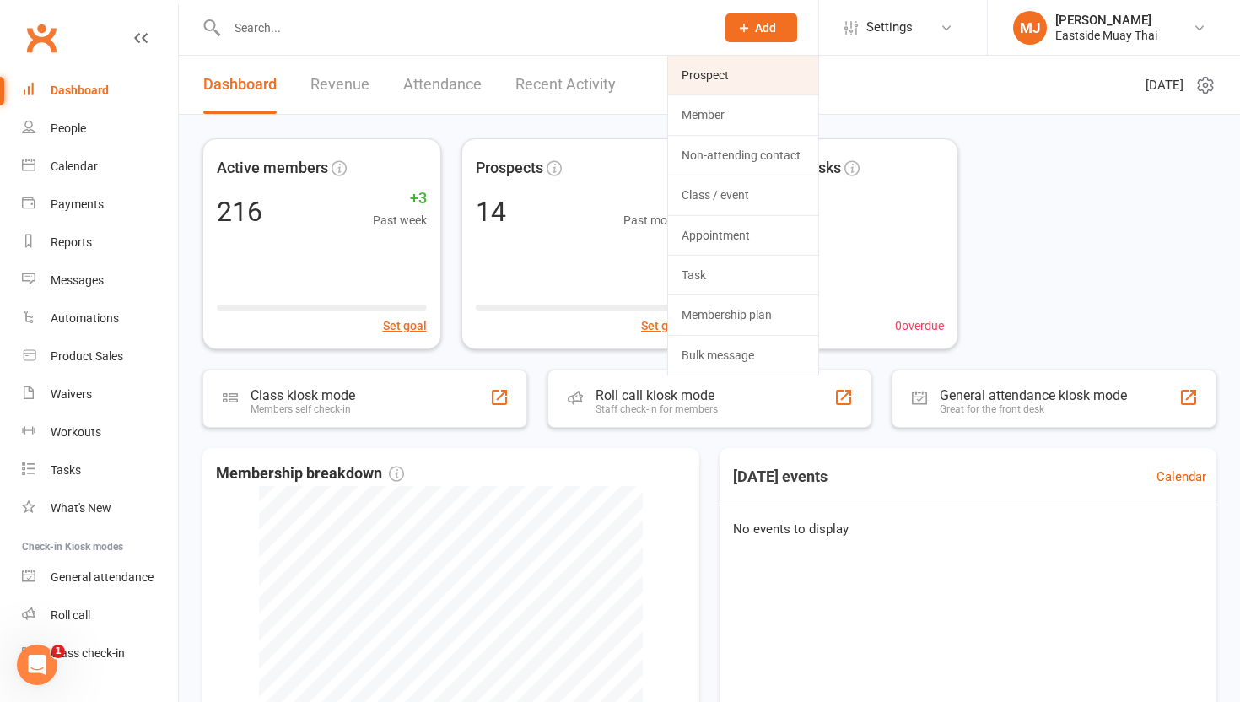
click at [756, 68] on link "Prospect" at bounding box center [743, 75] width 150 height 39
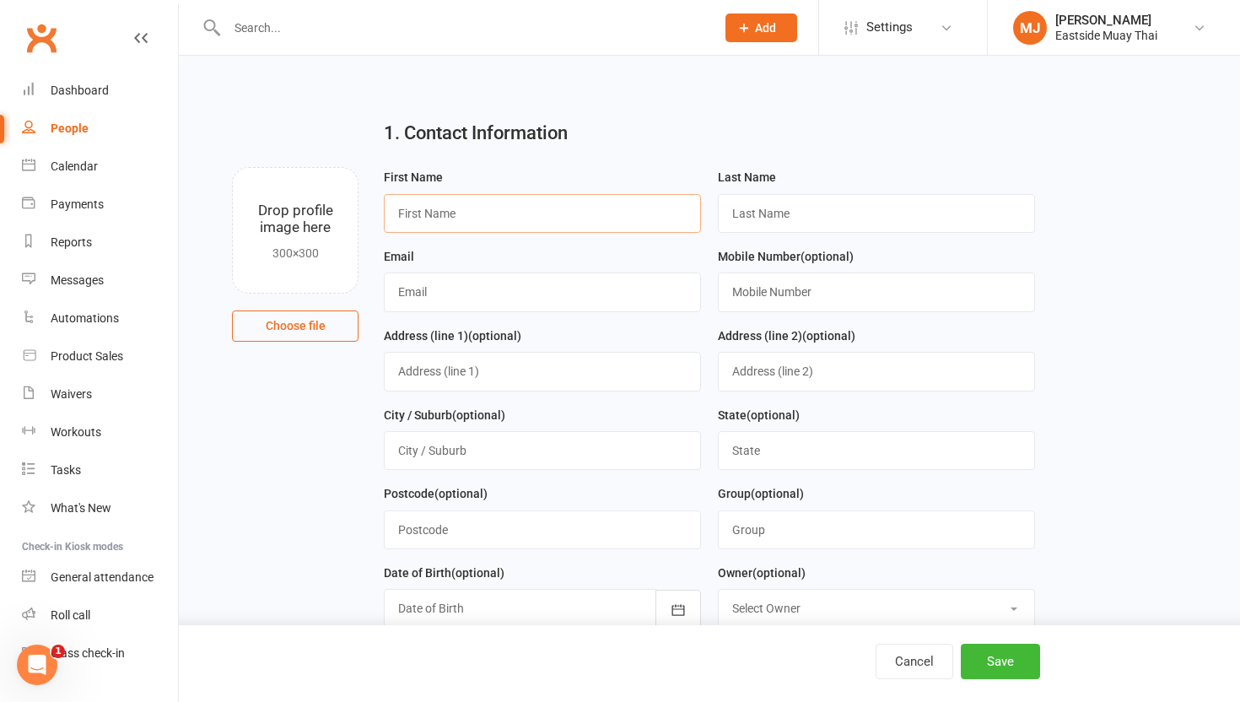
click at [511, 215] on input "text" at bounding box center [542, 213] width 317 height 39
type input "e"
click at [385, 17] on input "text" at bounding box center [463, 28] width 482 height 24
click at [72, 127] on div "People" at bounding box center [70, 129] width 38 height 14
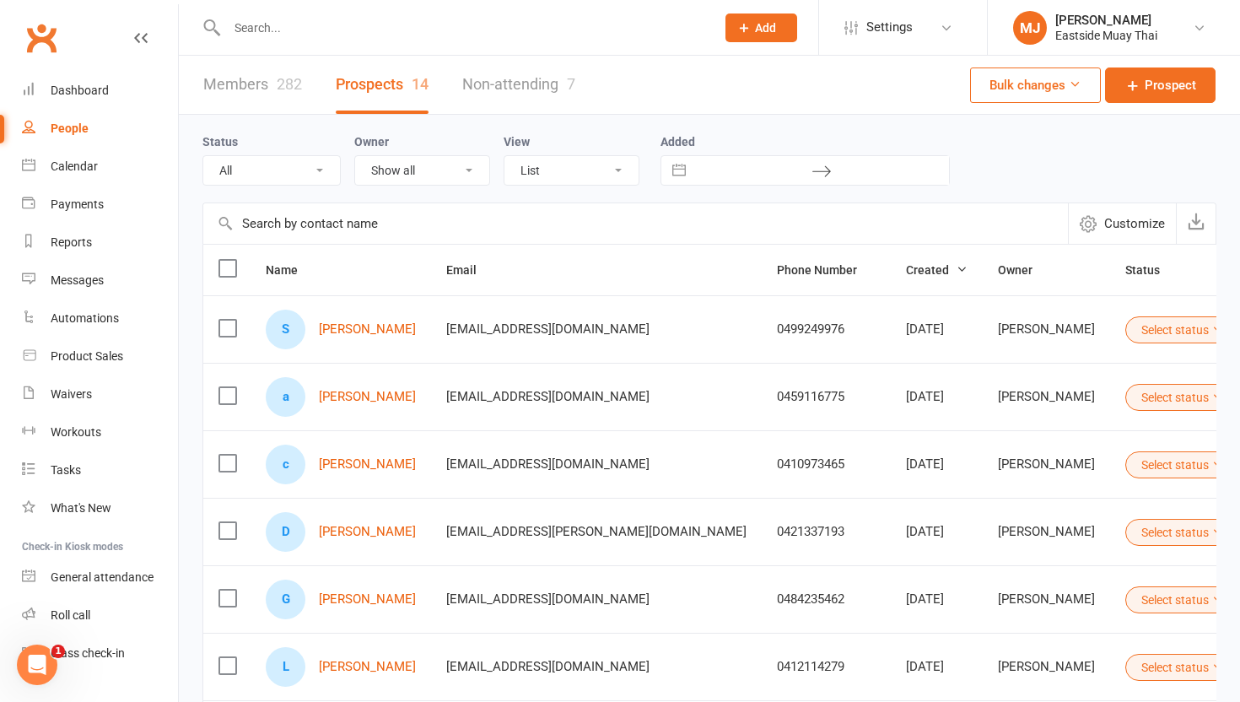
click at [778, 19] on button "Add" at bounding box center [762, 28] width 72 height 29
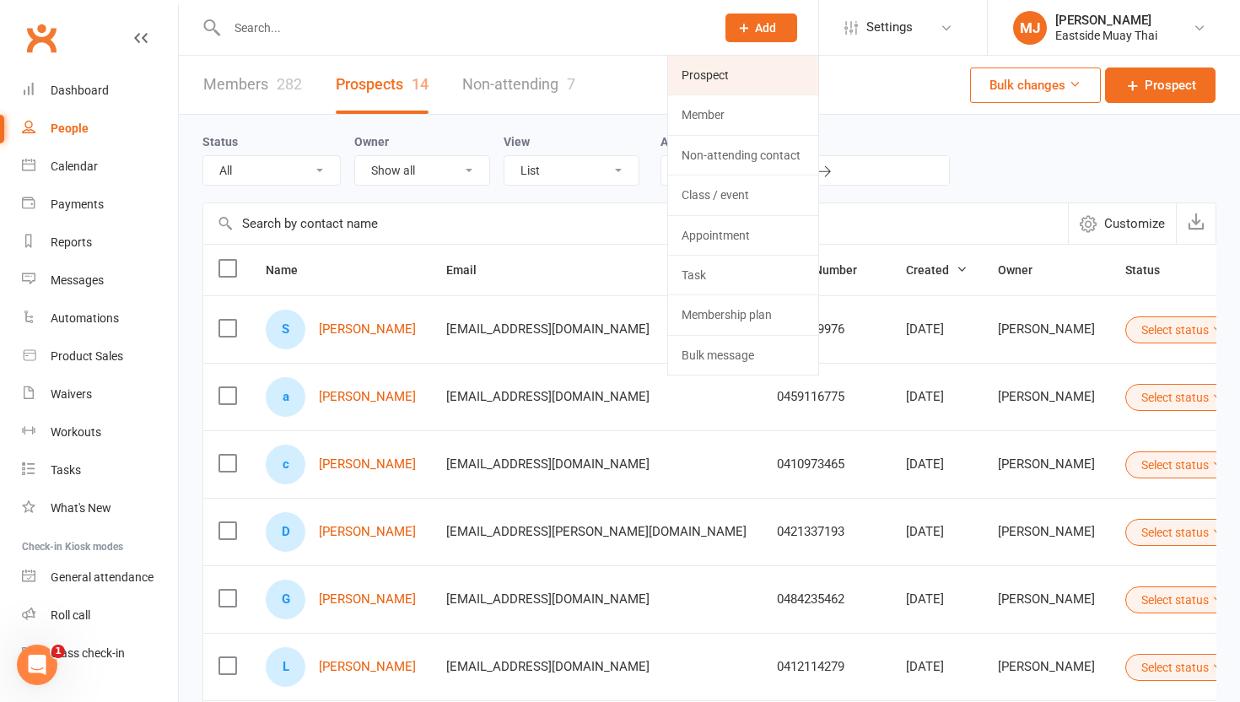
click at [755, 83] on link "Prospect" at bounding box center [743, 75] width 150 height 39
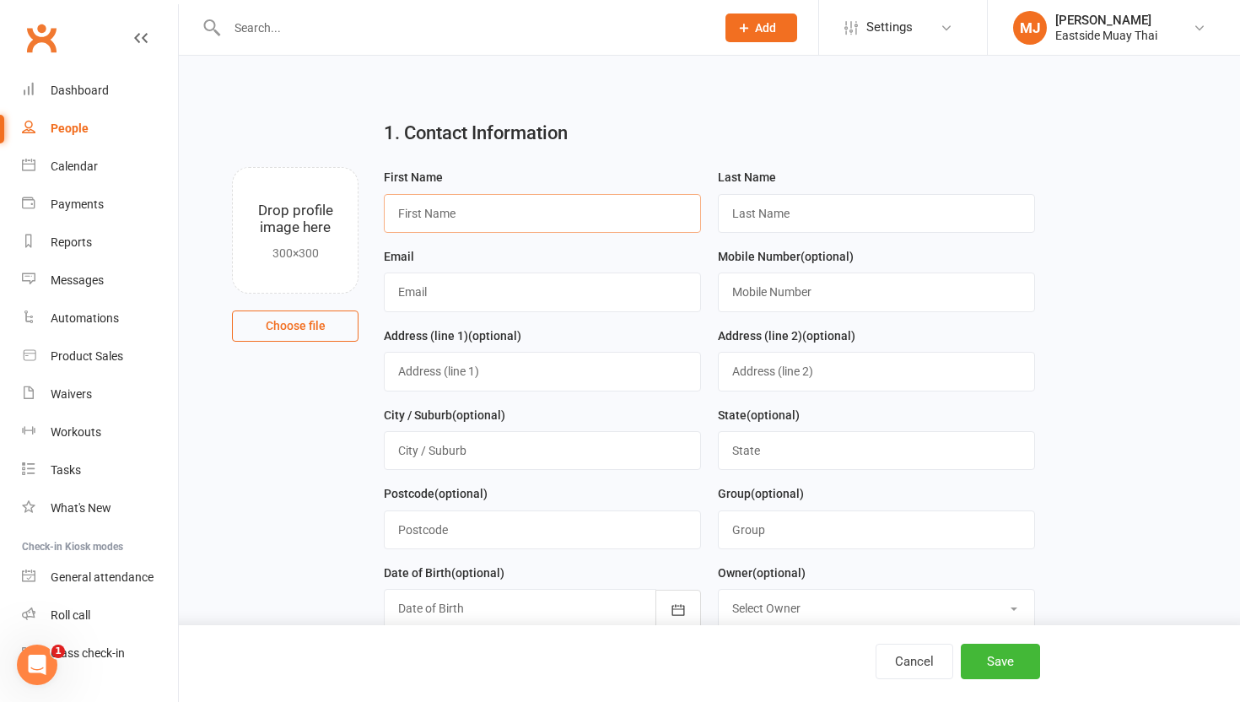
click at [522, 219] on input "text" at bounding box center [542, 213] width 317 height 39
type input "Edzra"
click at [95, 127] on link "People" at bounding box center [100, 129] width 156 height 38
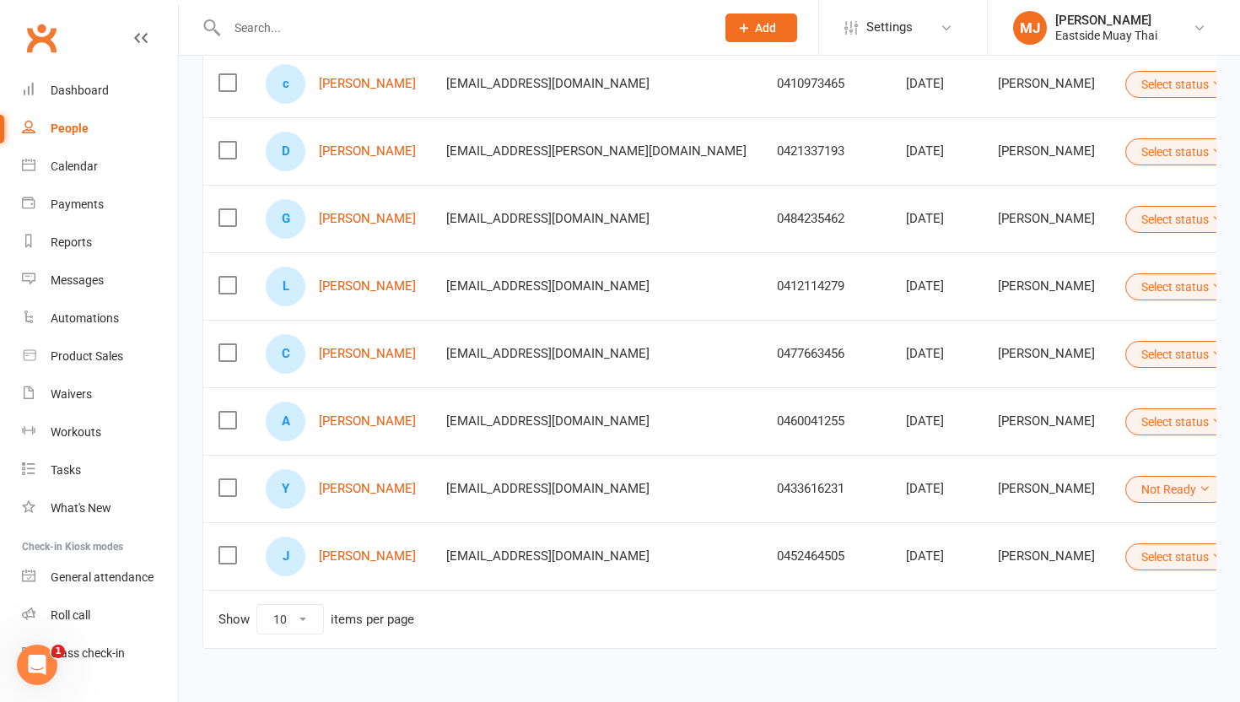
scroll to position [410, 0]
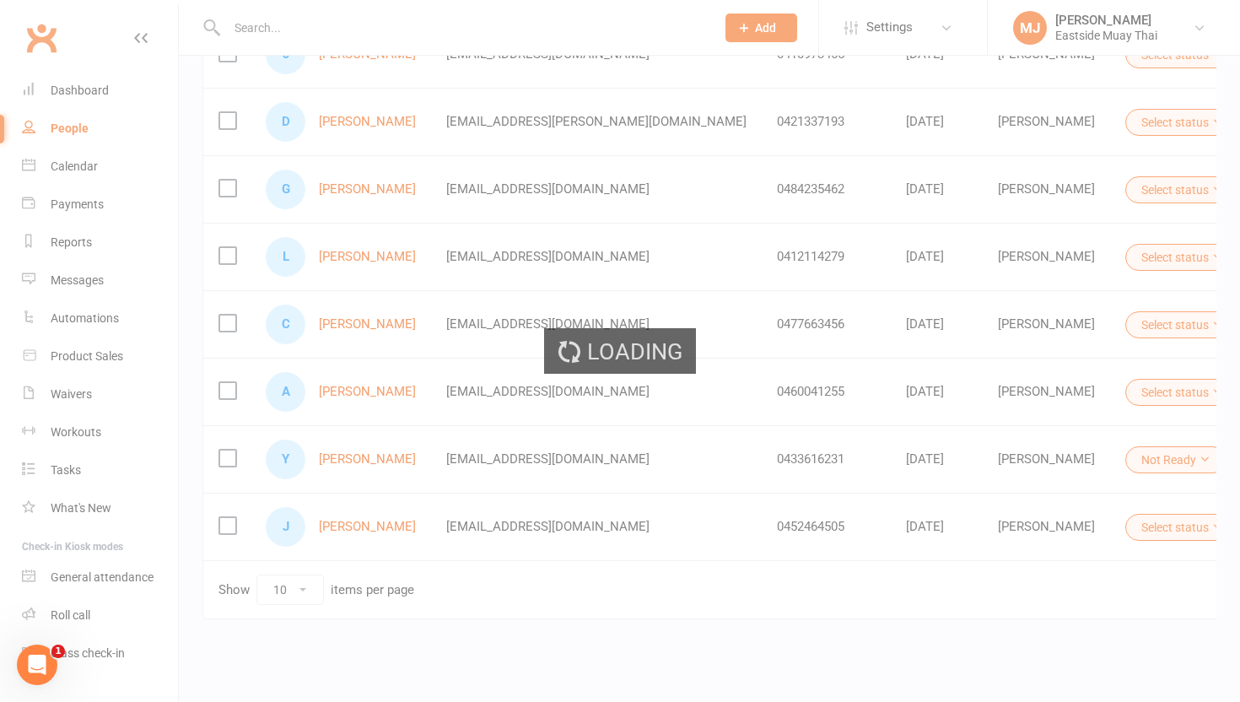
scroll to position [13, 0]
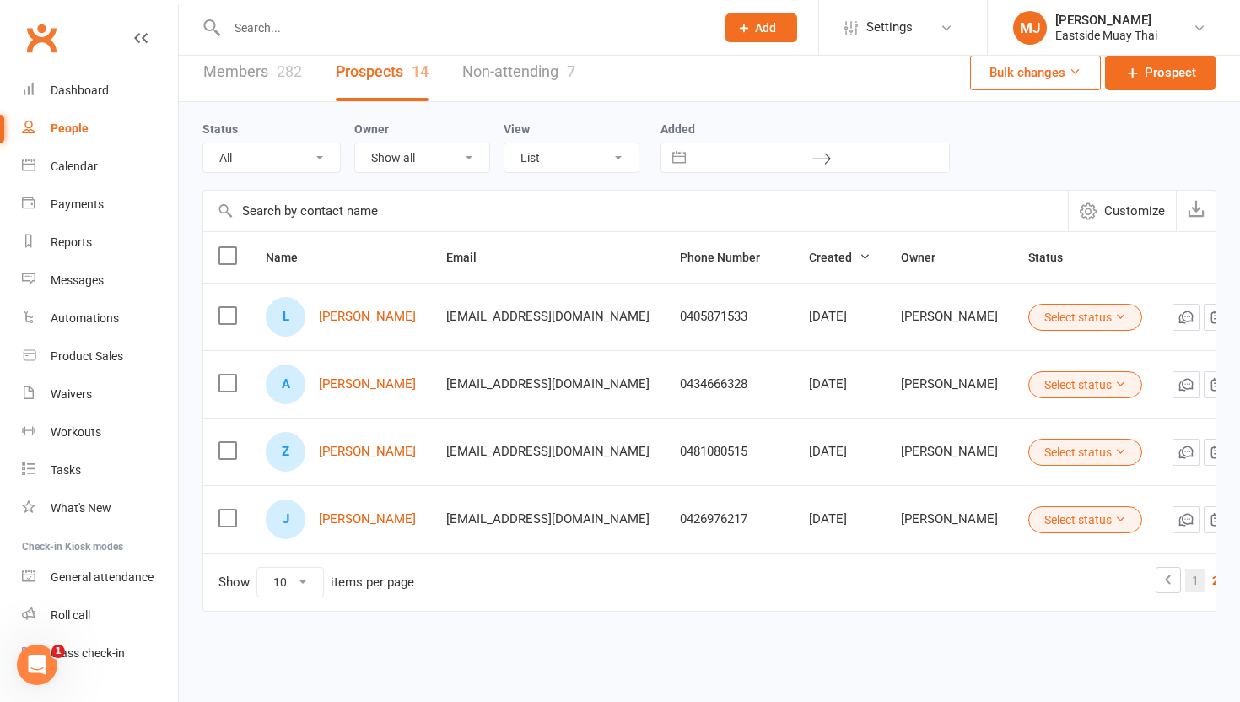
click at [1185, 583] on link "1" at bounding box center [1195, 581] width 20 height 24
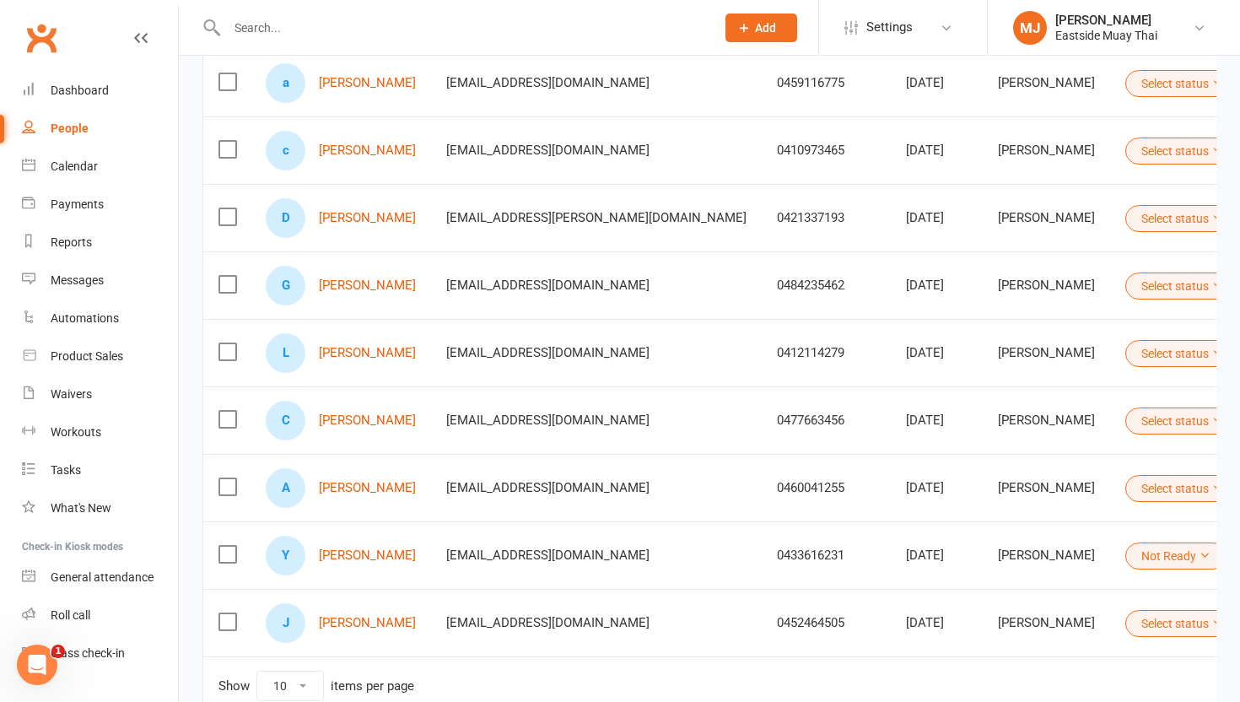
scroll to position [0, 48]
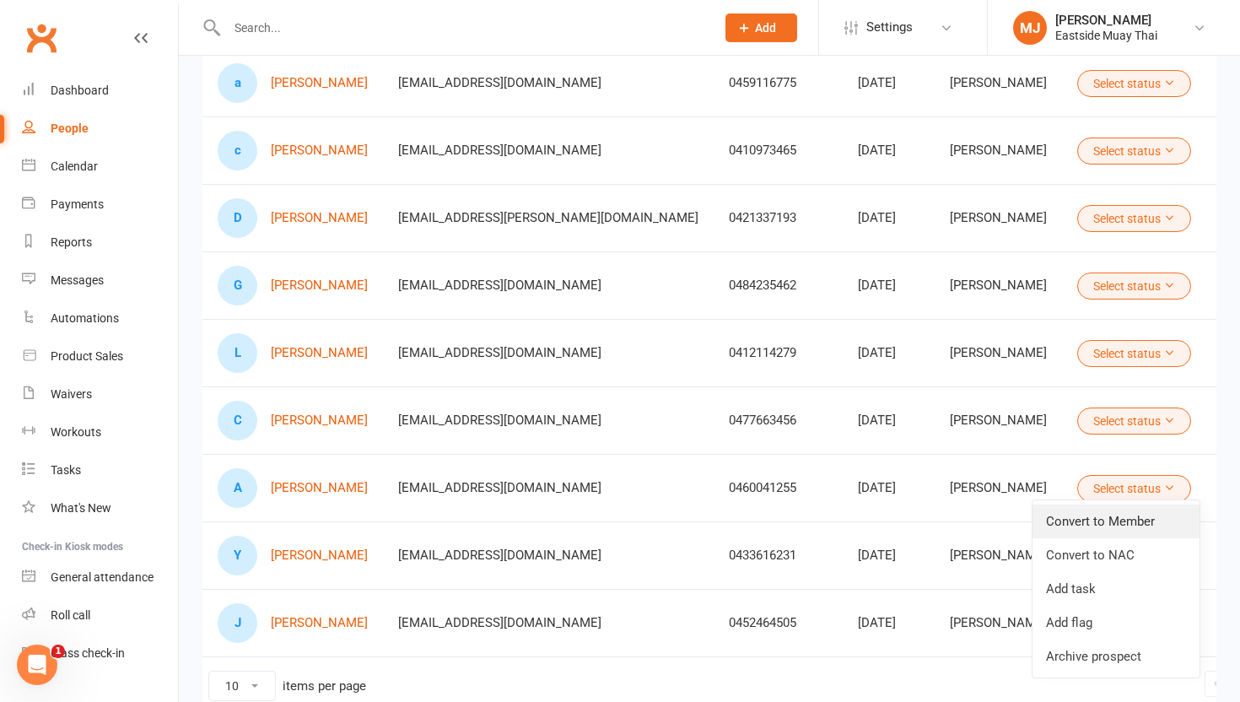
click at [1135, 522] on link "Convert to Member" at bounding box center [1116, 522] width 167 height 34
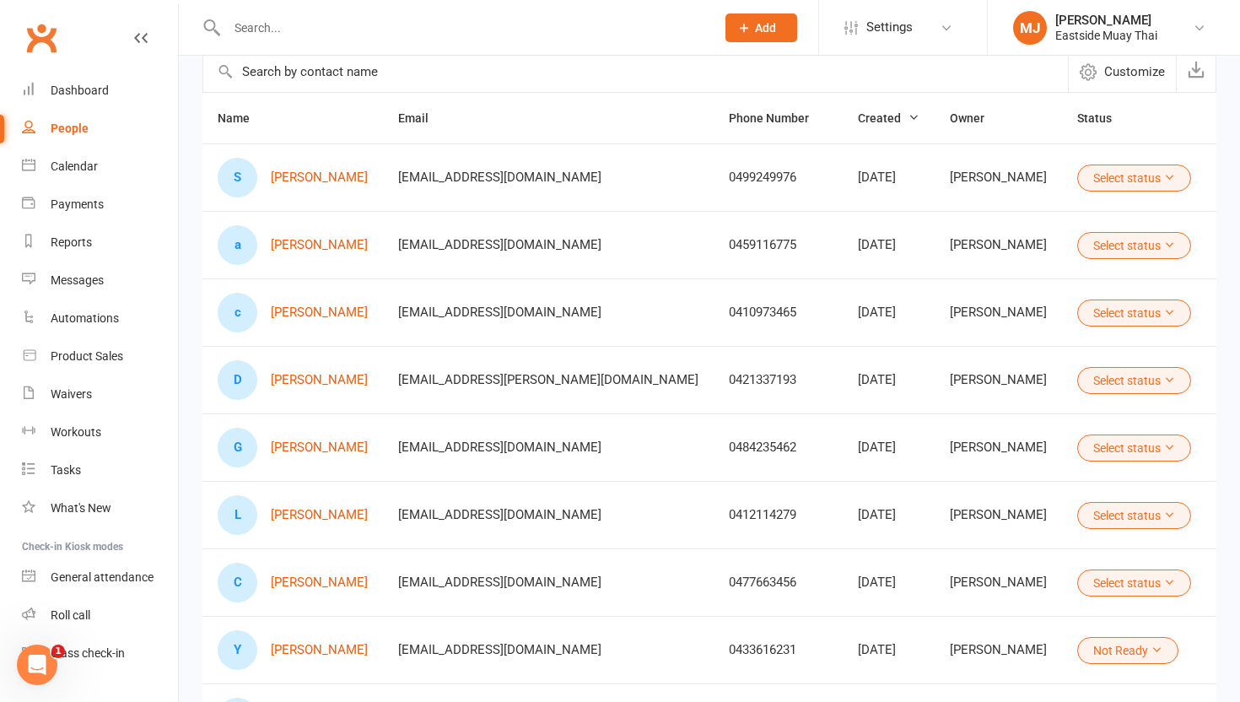
scroll to position [0, 0]
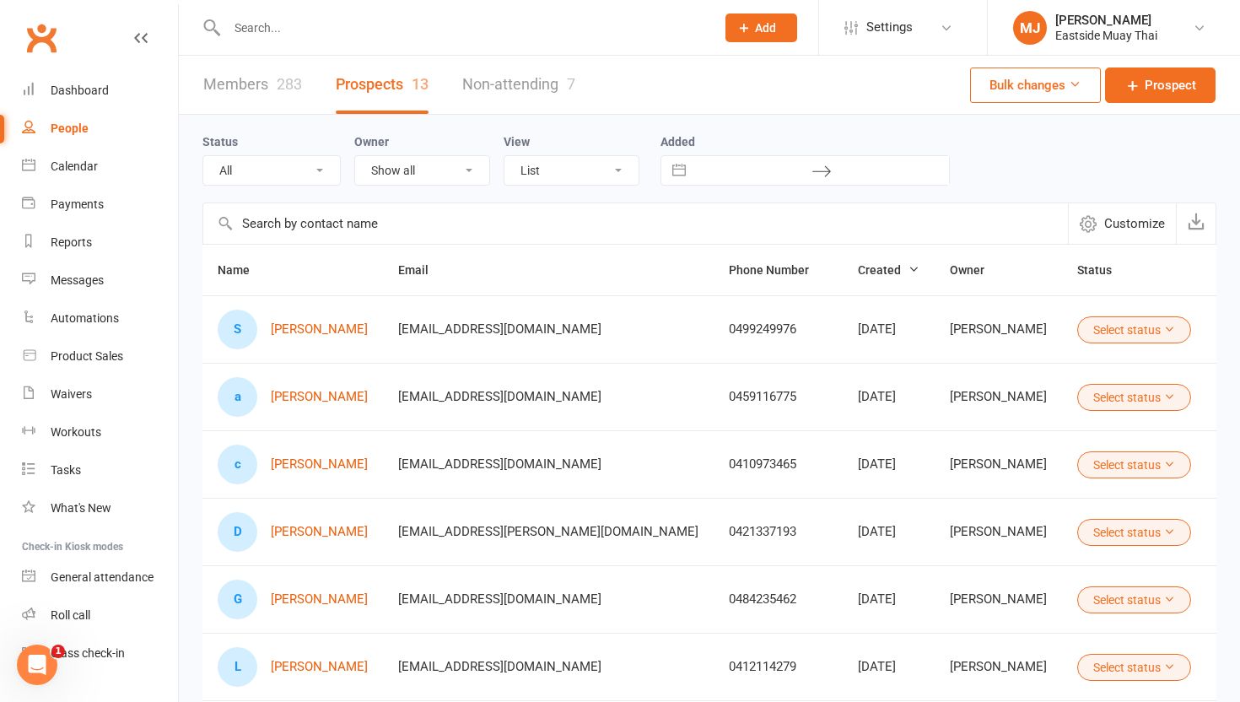
click at [317, 36] on input "text" at bounding box center [463, 28] width 482 height 24
type input "ad"
click at [73, 124] on div "People" at bounding box center [70, 129] width 38 height 14
click at [348, 33] on input "text" at bounding box center [463, 28] width 482 height 24
type input "E"
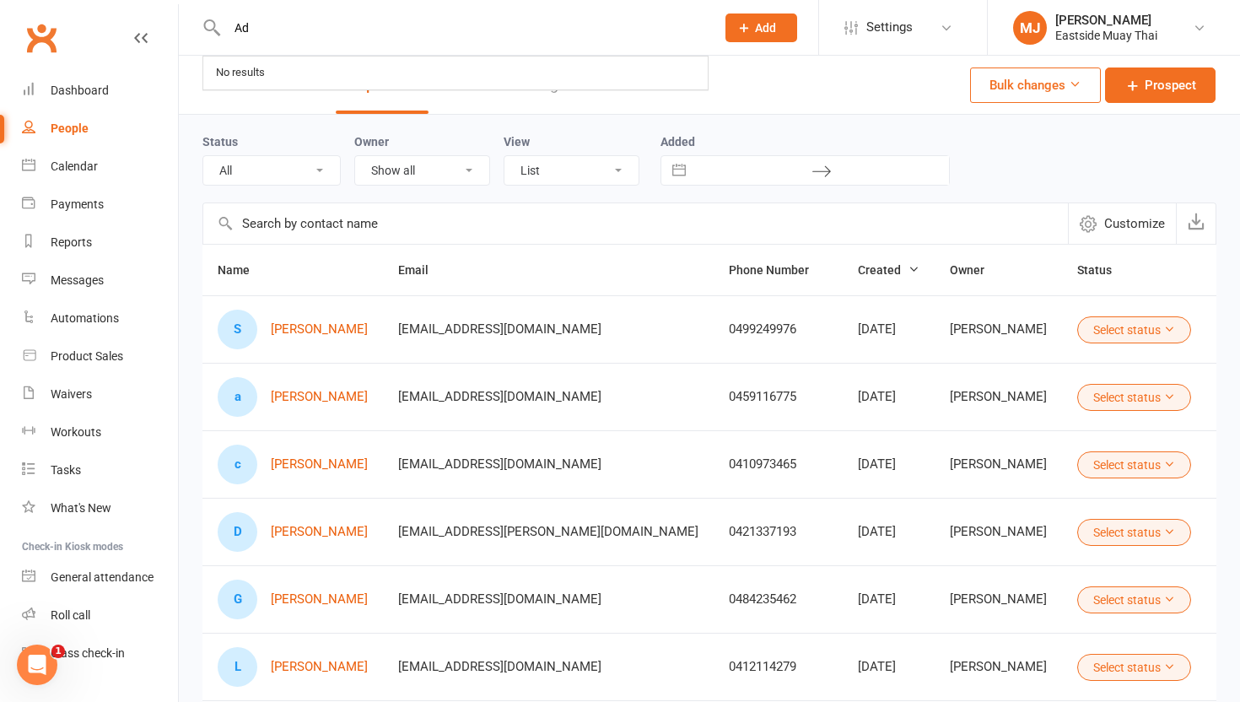
type input "A"
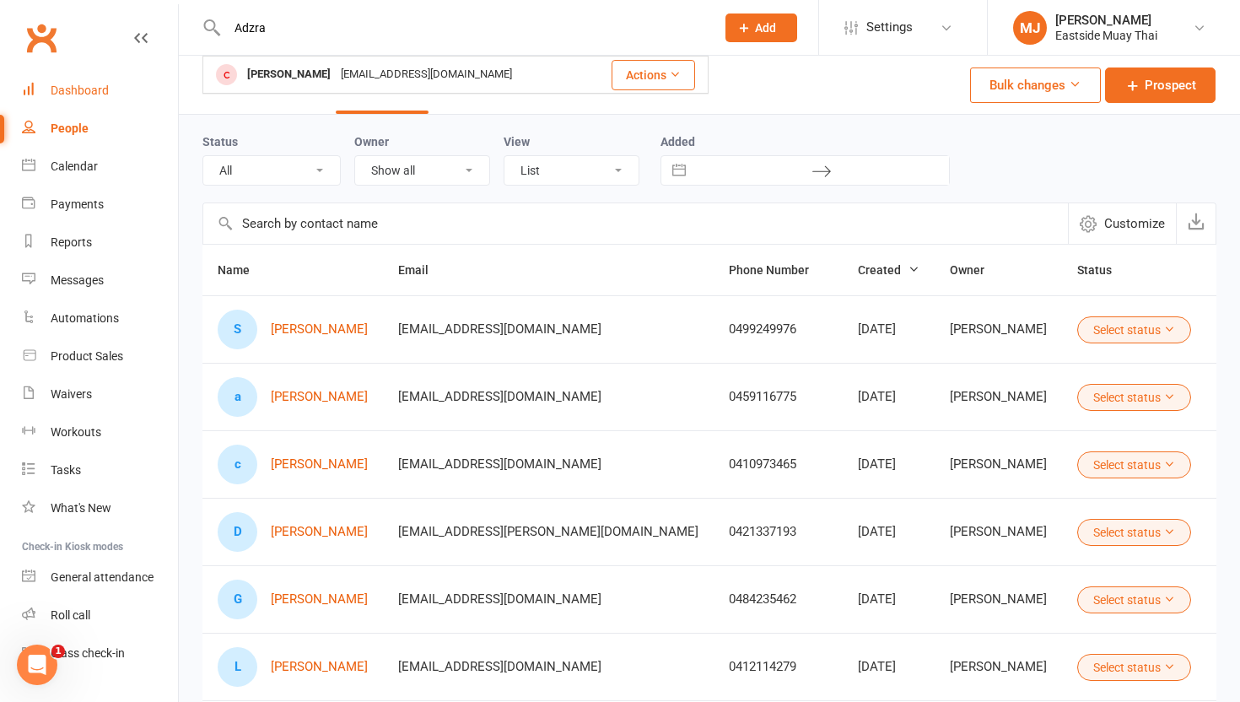
type input "Adzra"
click at [97, 86] on div "Dashboard" at bounding box center [80, 91] width 58 height 14
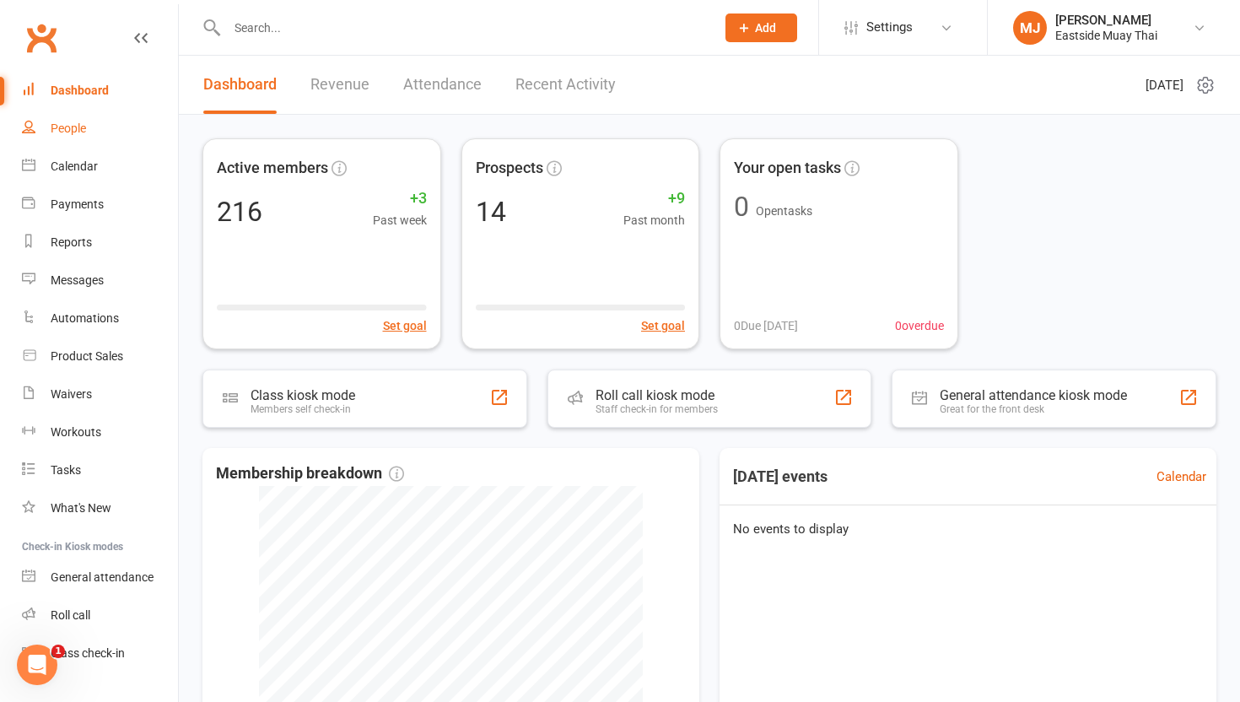
click at [41, 128] on link "People" at bounding box center [100, 129] width 156 height 38
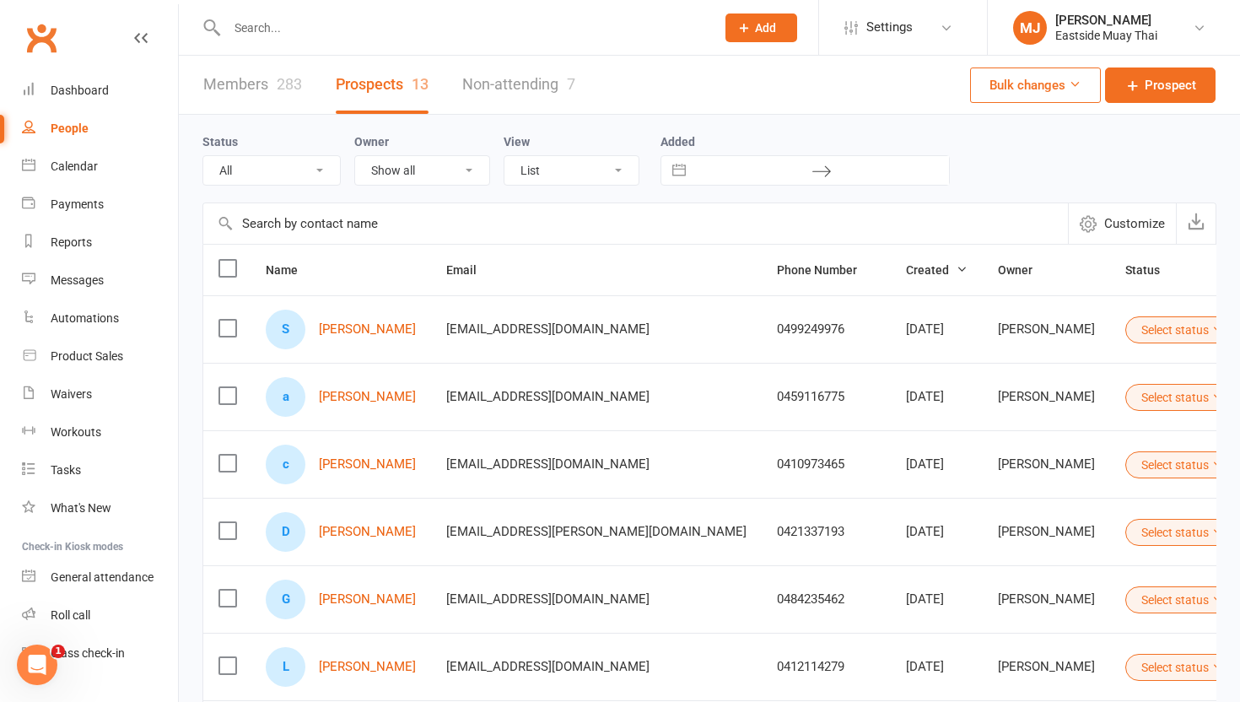
click at [327, 26] on input "text" at bounding box center [463, 28] width 482 height 24
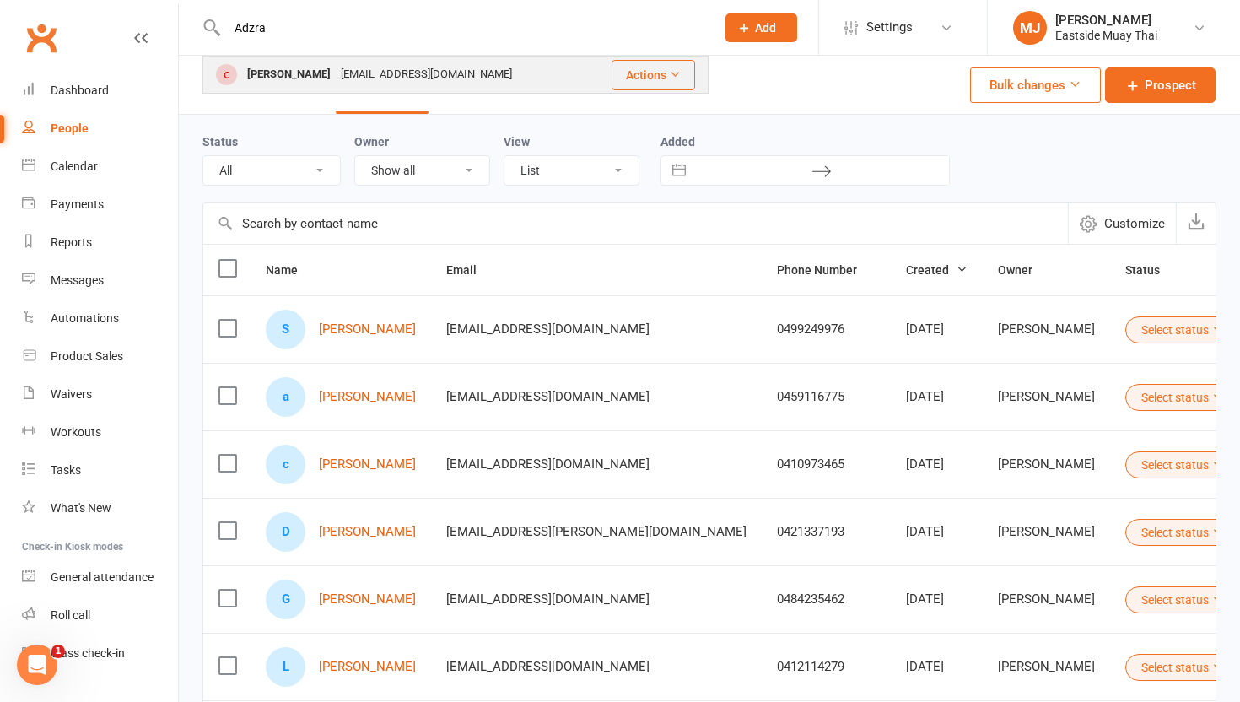
type input "Adzra"
click at [463, 68] on div "Adzra Ayalya adzraayalya@gmail.com" at bounding box center [397, 74] width 386 height 35
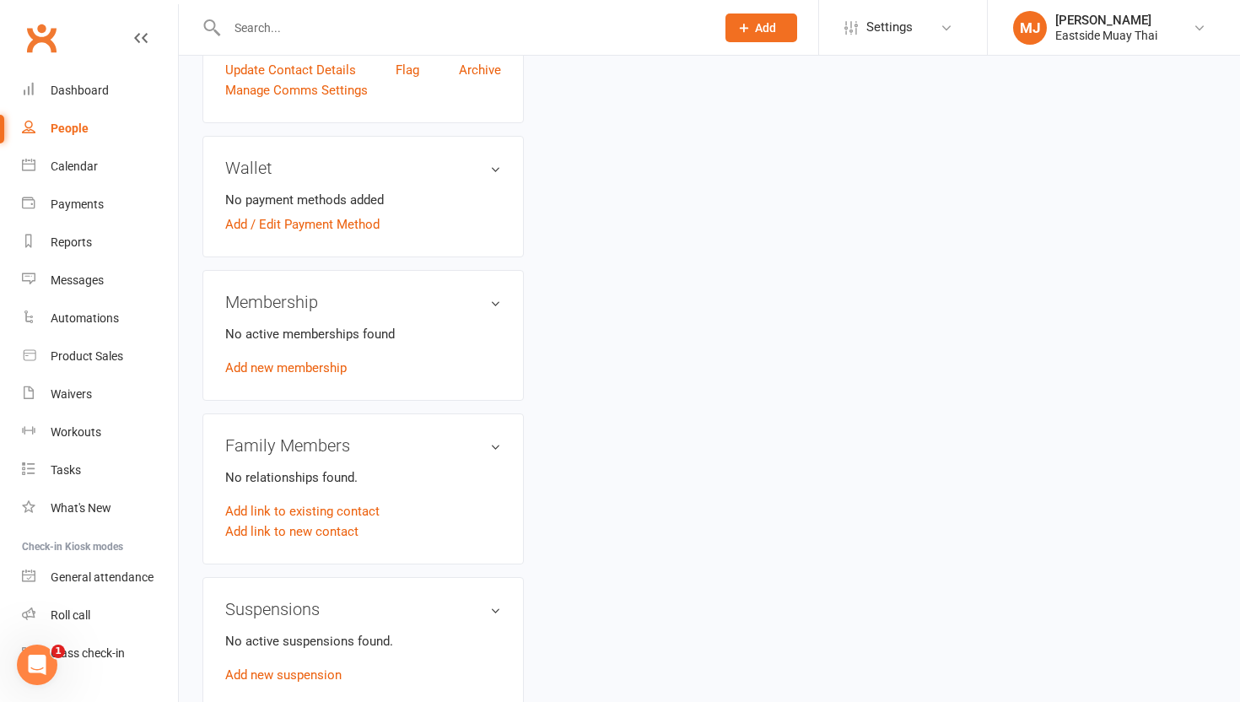
scroll to position [537, 0]
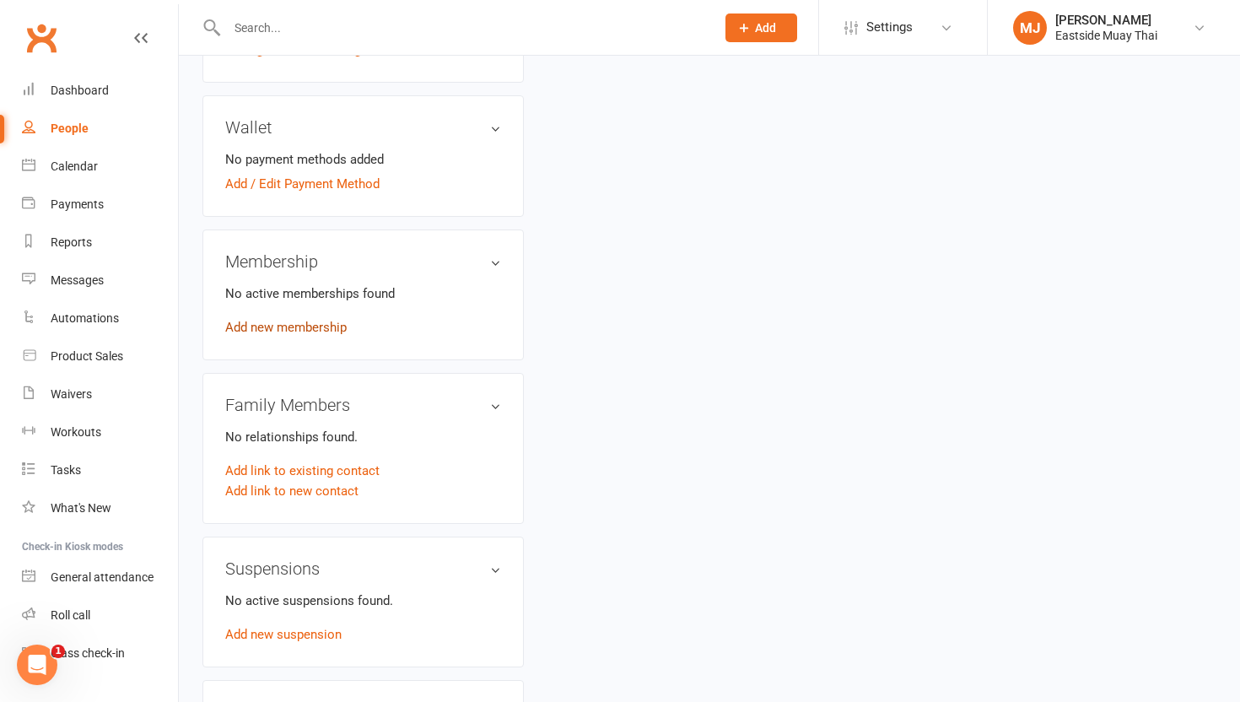
click at [325, 327] on link "Add new membership" at bounding box center [286, 327] width 122 height 15
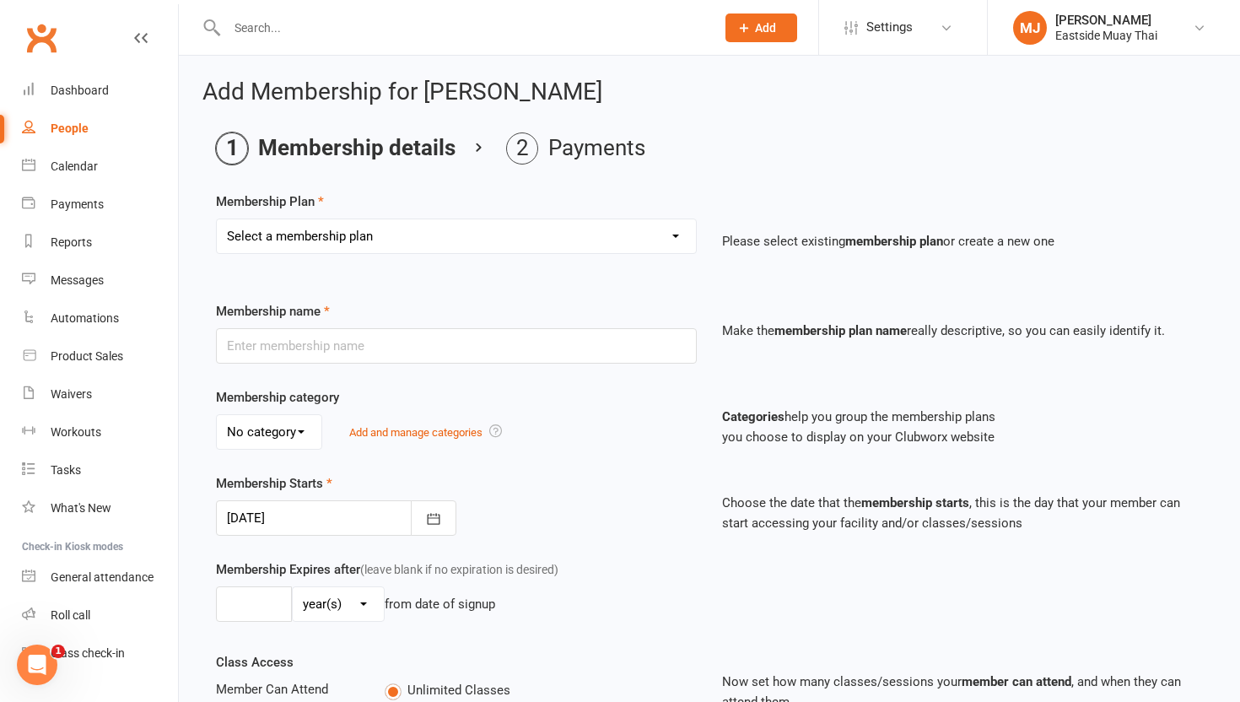
click at [535, 222] on select "Select a membership plan Create new Membership Plan Unlimited access - kid / st…" at bounding box center [456, 236] width 479 height 34
select select "7"
click at [217, 219] on select "Select a membership plan Create new Membership Plan Unlimited access - kid / st…" at bounding box center [456, 236] width 479 height 34
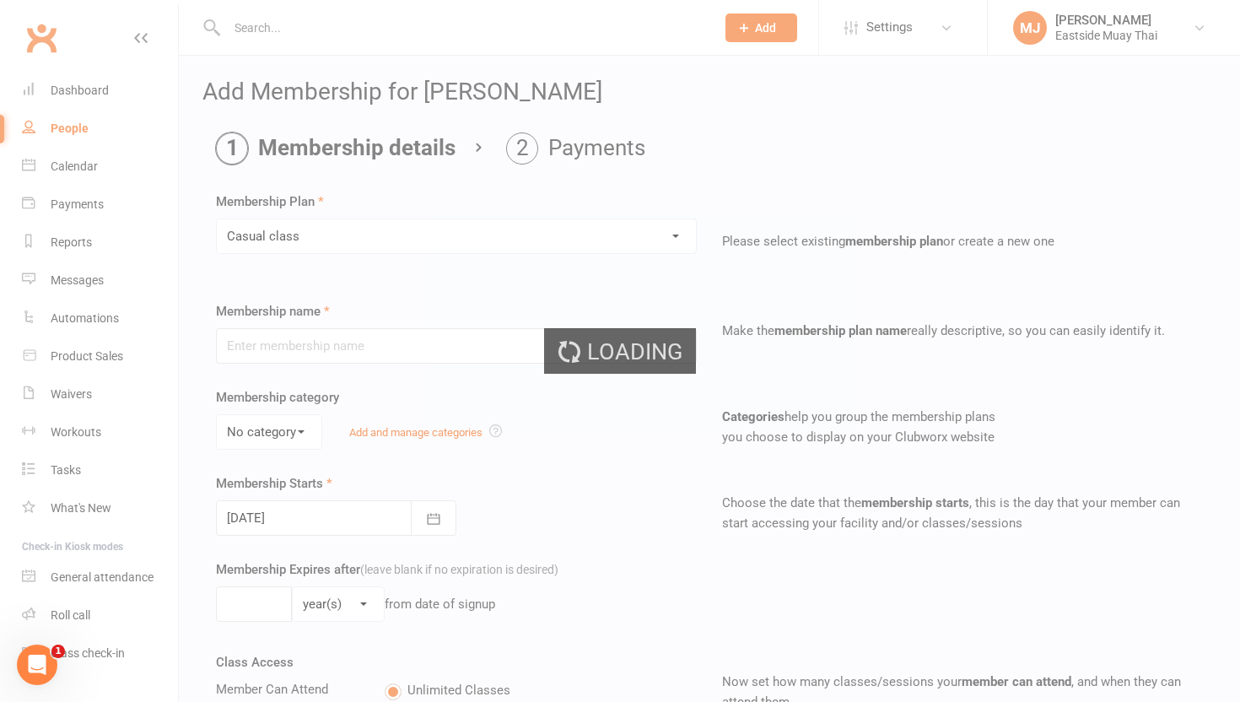
type input "Casual class"
select select "2"
type input "1"
select select "0"
type input "1"
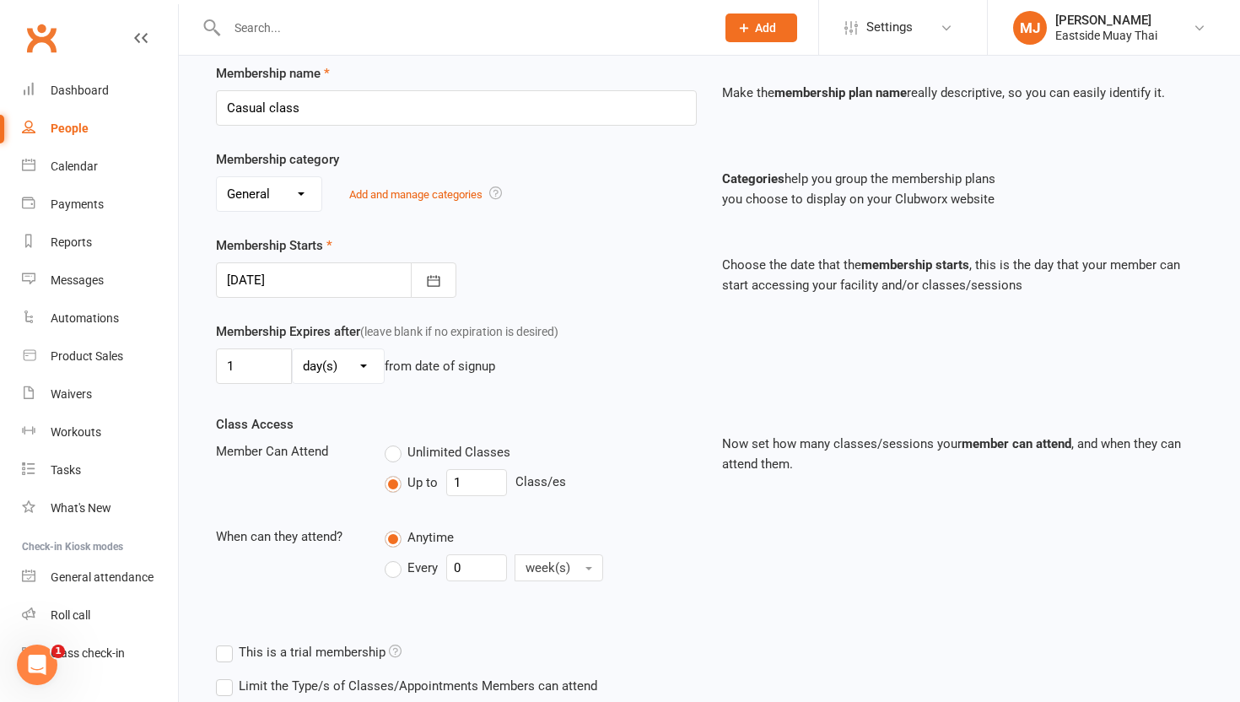
scroll to position [415, 0]
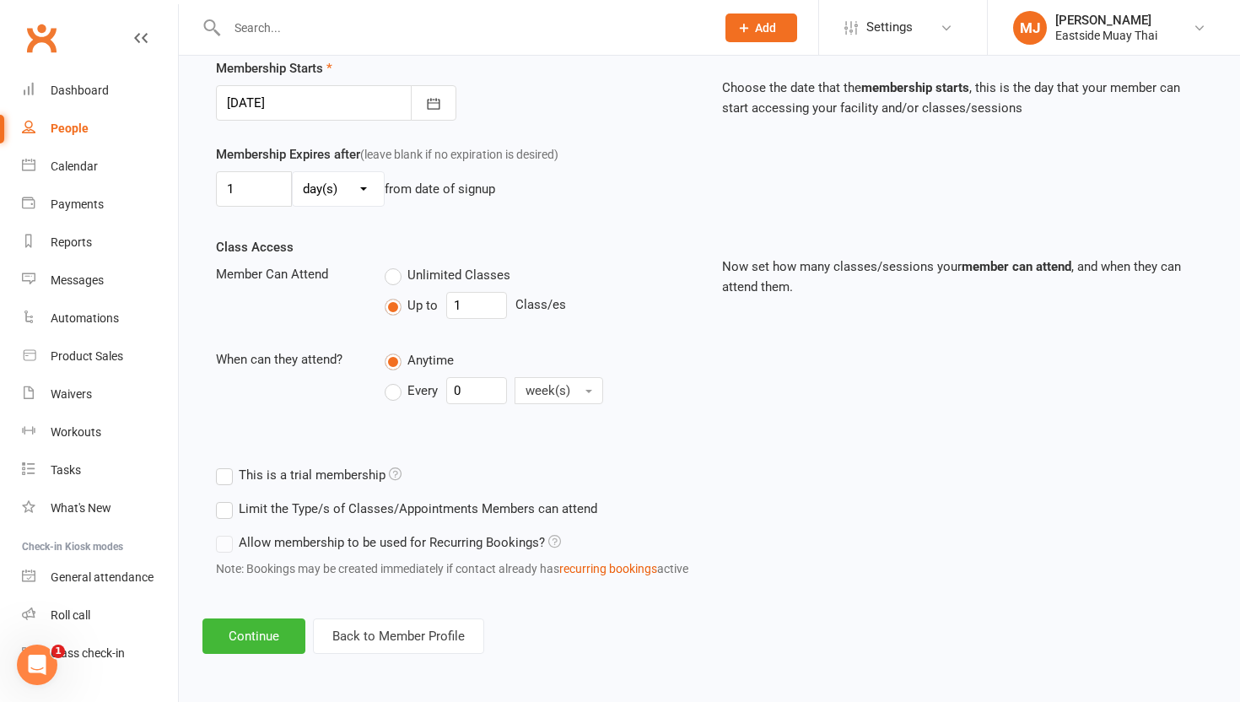
click at [710, 460] on div "This is a trial membership" at bounding box center [709, 475] width 1013 height 34
click at [235, 635] on button "Continue" at bounding box center [254, 635] width 103 height 35
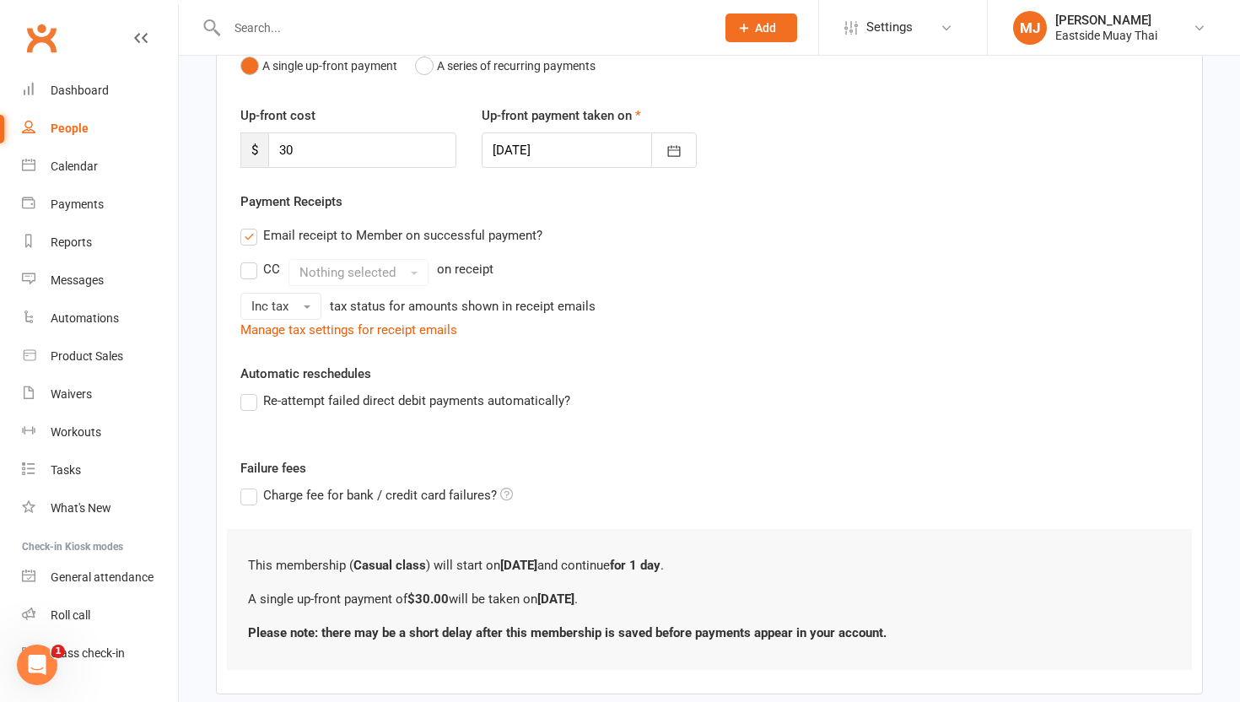
scroll to position [284, 0]
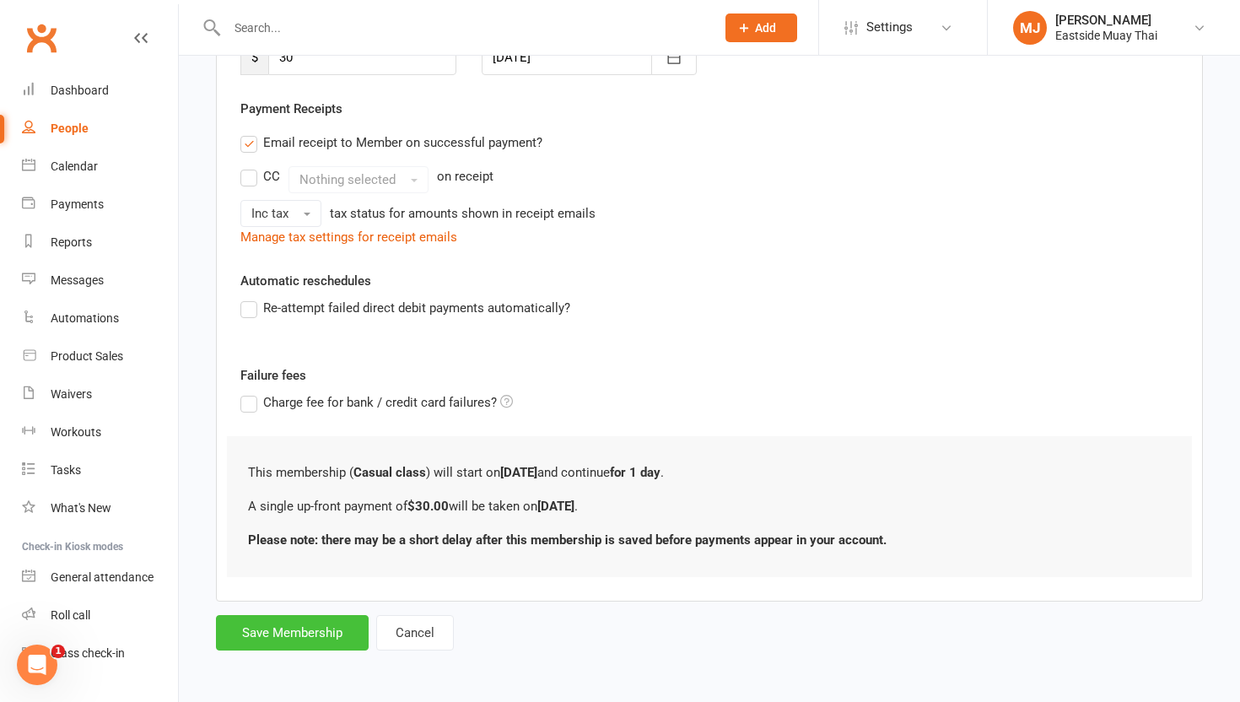
click at [253, 627] on button "Save Membership" at bounding box center [292, 632] width 153 height 35
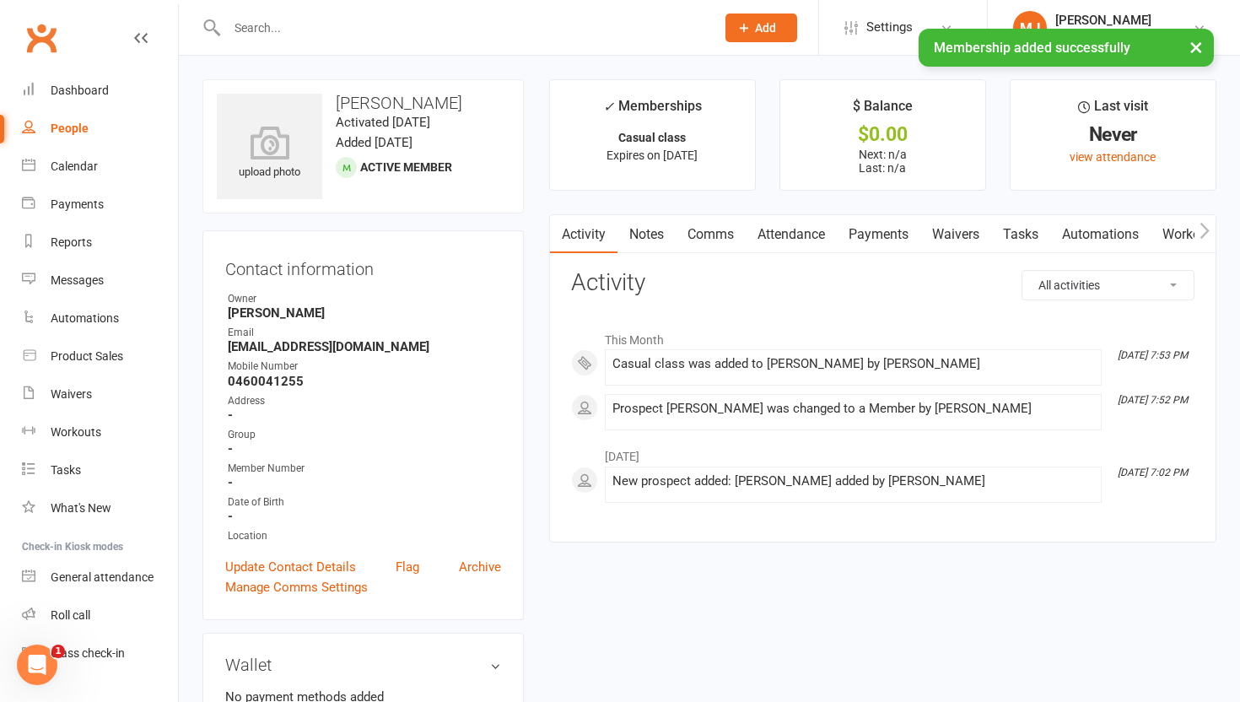
click at [875, 239] on link "Payments" at bounding box center [879, 234] width 84 height 39
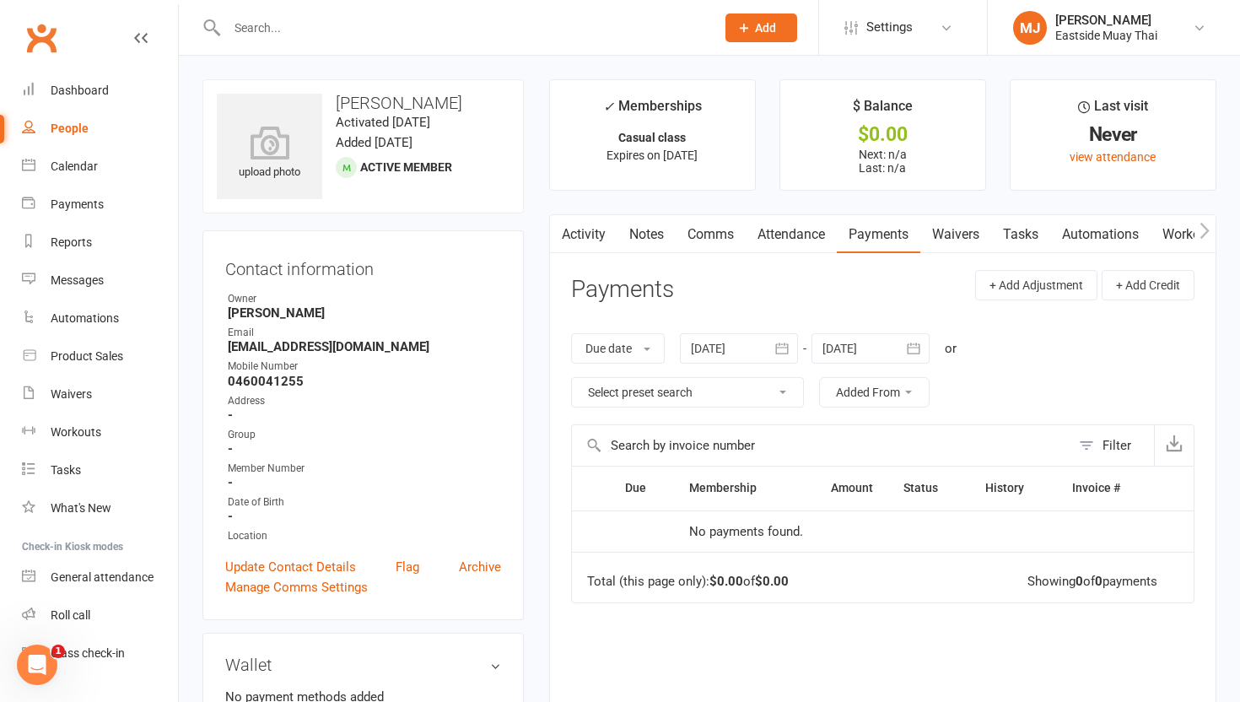
click at [796, 233] on link "Attendance" at bounding box center [791, 234] width 91 height 39
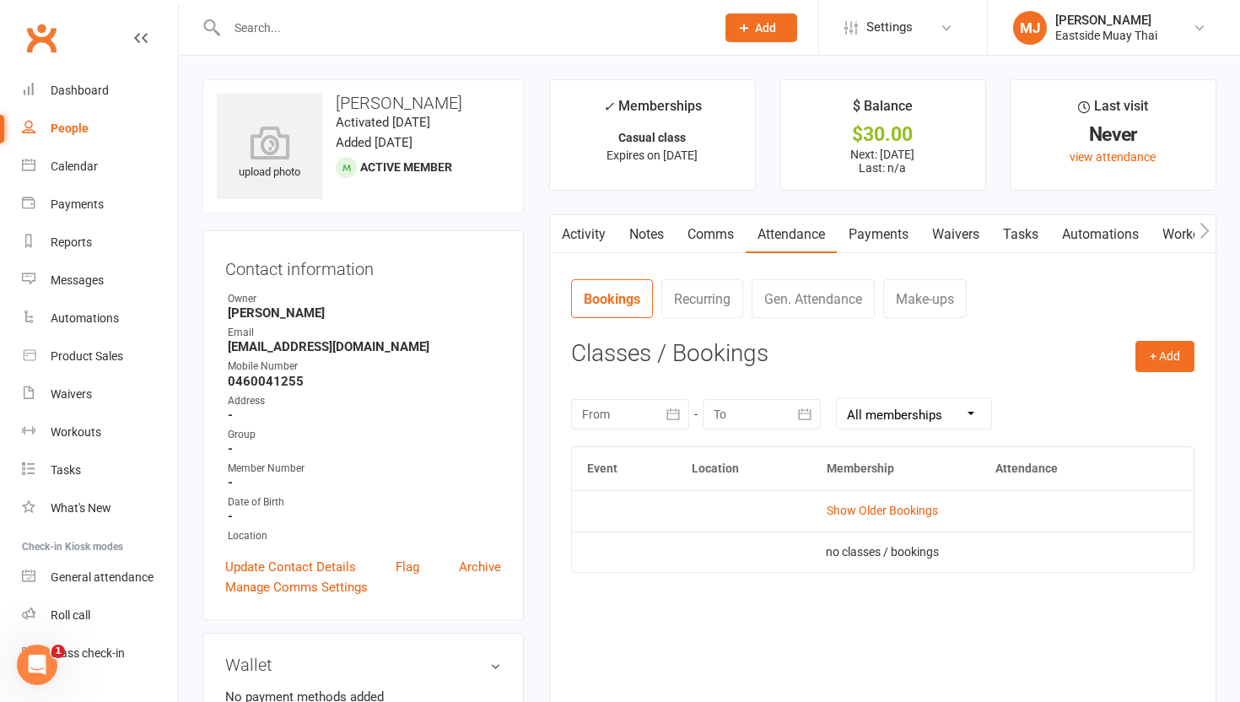
click at [913, 242] on link "Payments" at bounding box center [879, 234] width 84 height 39
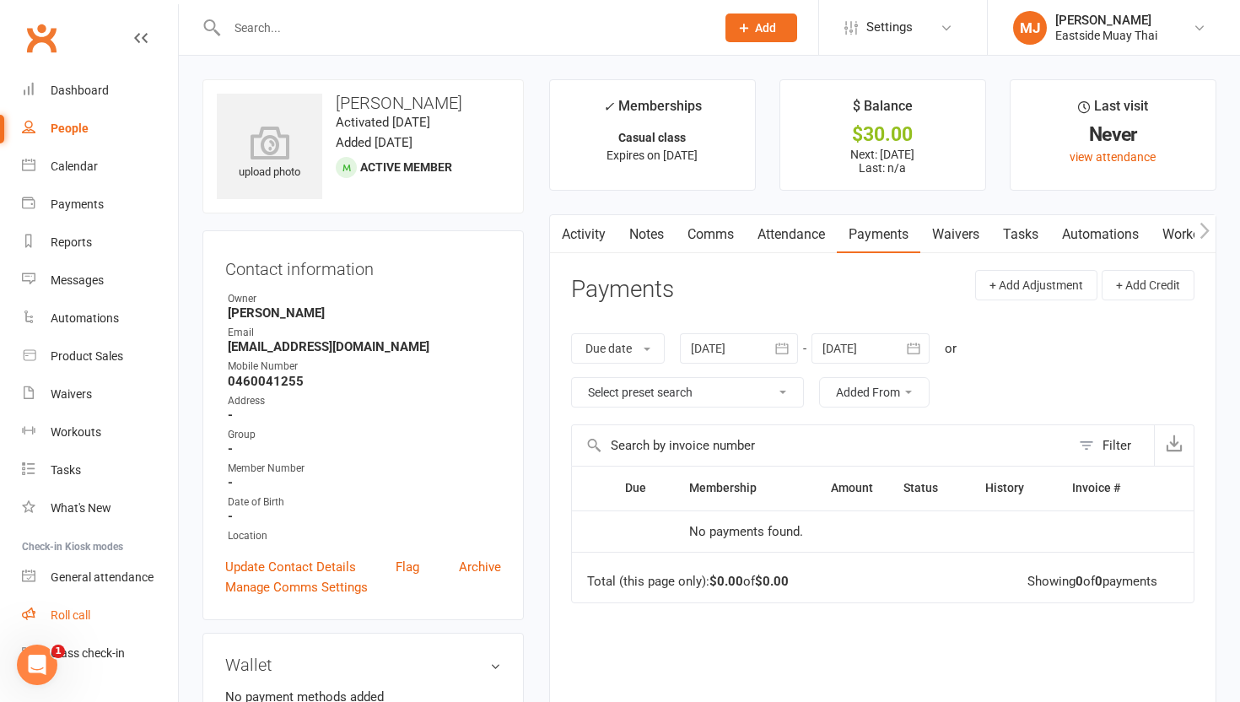
click at [74, 617] on div "Roll call" at bounding box center [71, 615] width 40 height 14
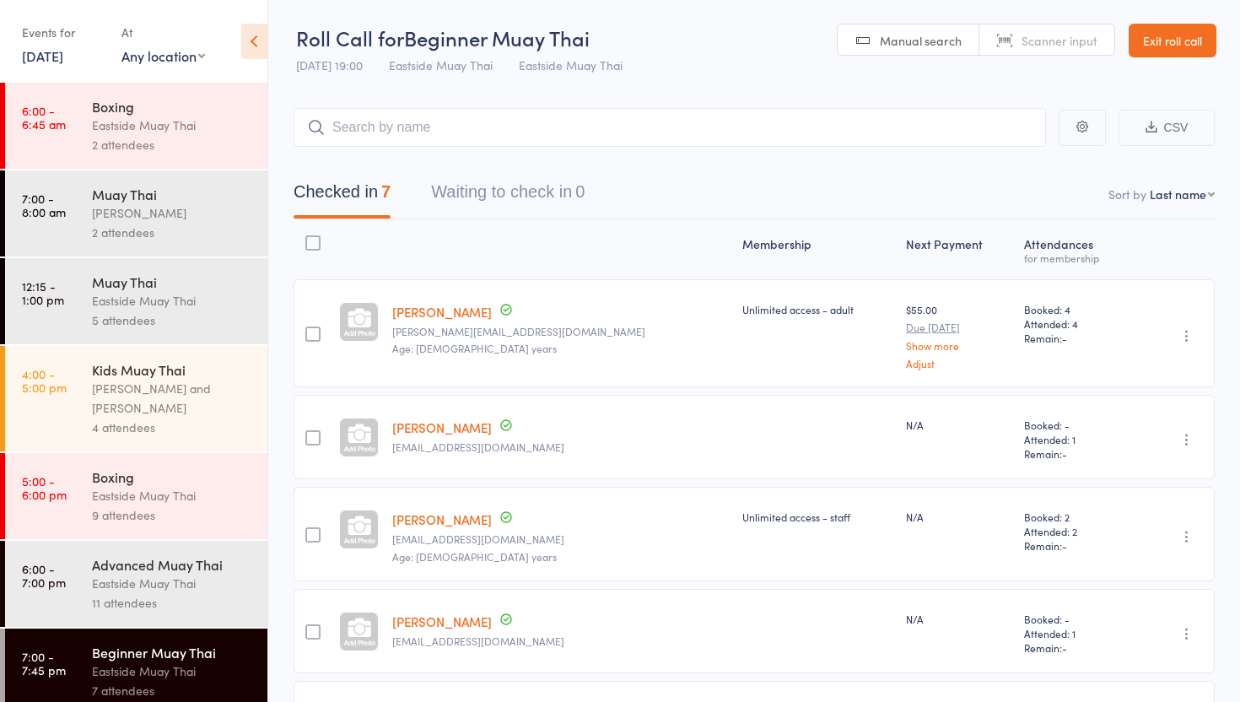
click at [429, 116] on input "search" at bounding box center [670, 127] width 753 height 39
type input "adz"
click at [1000, 159] on link "Drop in" at bounding box center [1002, 163] width 55 height 26
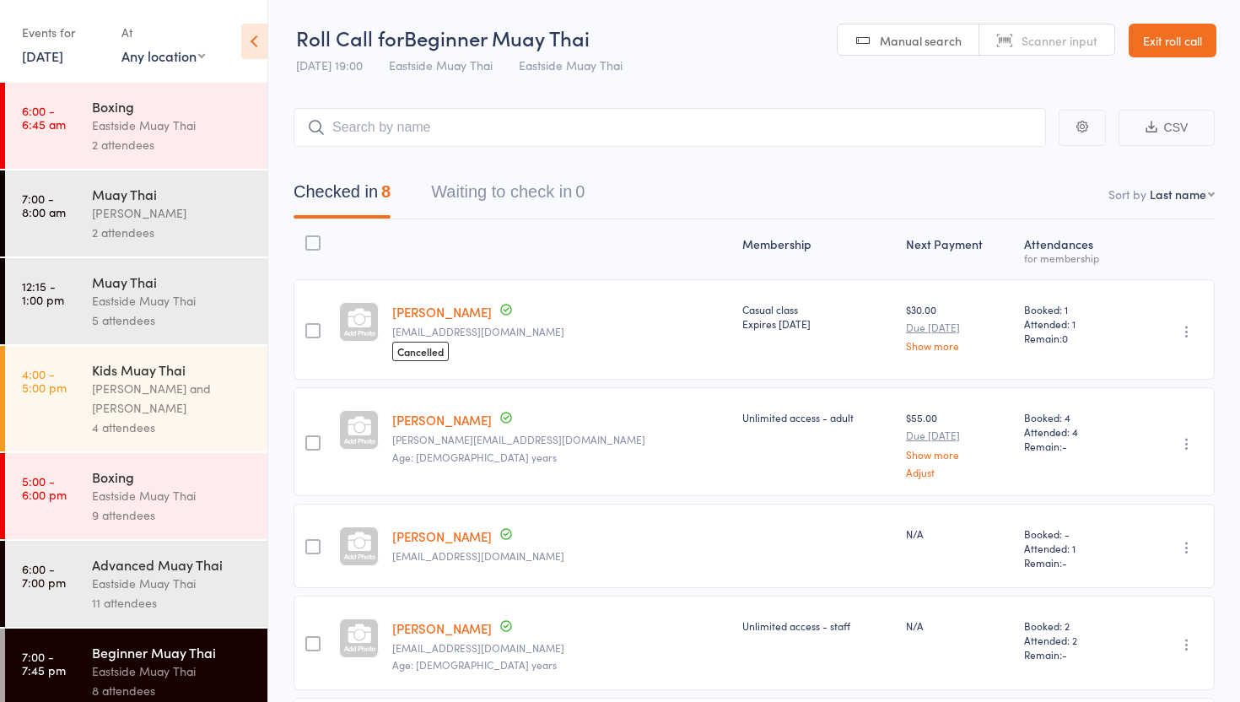
click at [1195, 29] on link "Exit roll call" at bounding box center [1173, 41] width 88 height 34
